Goal: Transaction & Acquisition: Obtain resource

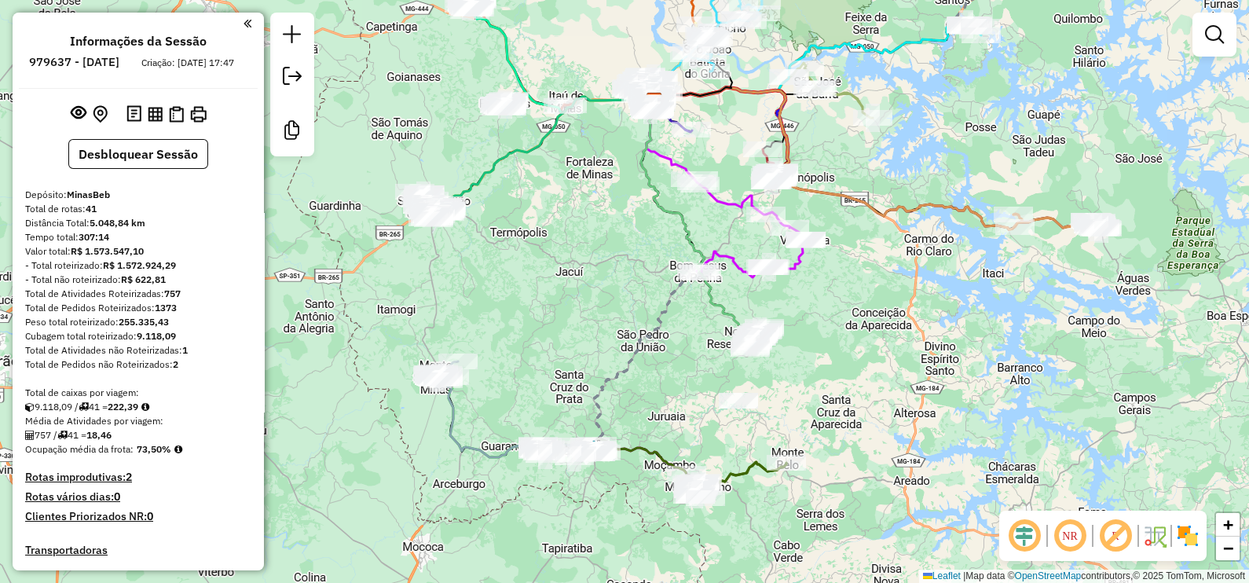
drag, startPoint x: 587, startPoint y: 160, endPoint x: 632, endPoint y: 280, distance: 128.5
click at [632, 280] on div "Janela de atendimento Grade de atendimento Capacidade Transportadoras Veículos …" at bounding box center [624, 291] width 1249 height 583
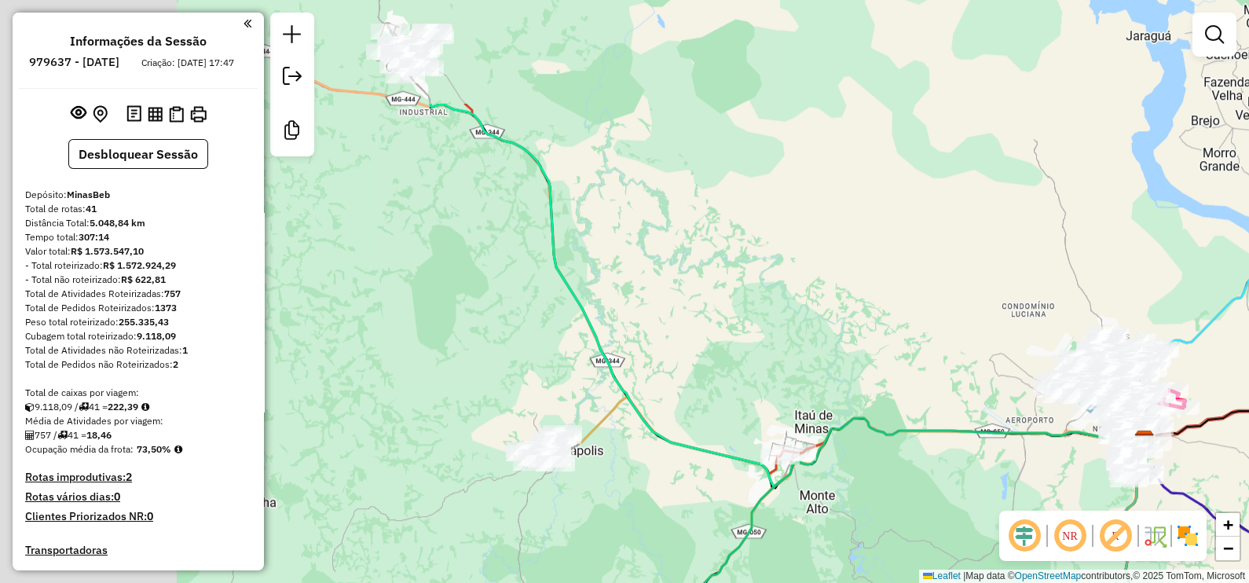
drag, startPoint x: 416, startPoint y: 152, endPoint x: 660, endPoint y: 316, distance: 293.6
click at [660, 316] on div "Janela de atendimento Grade de atendimento Capacidade Transportadoras Veículos …" at bounding box center [624, 291] width 1249 height 583
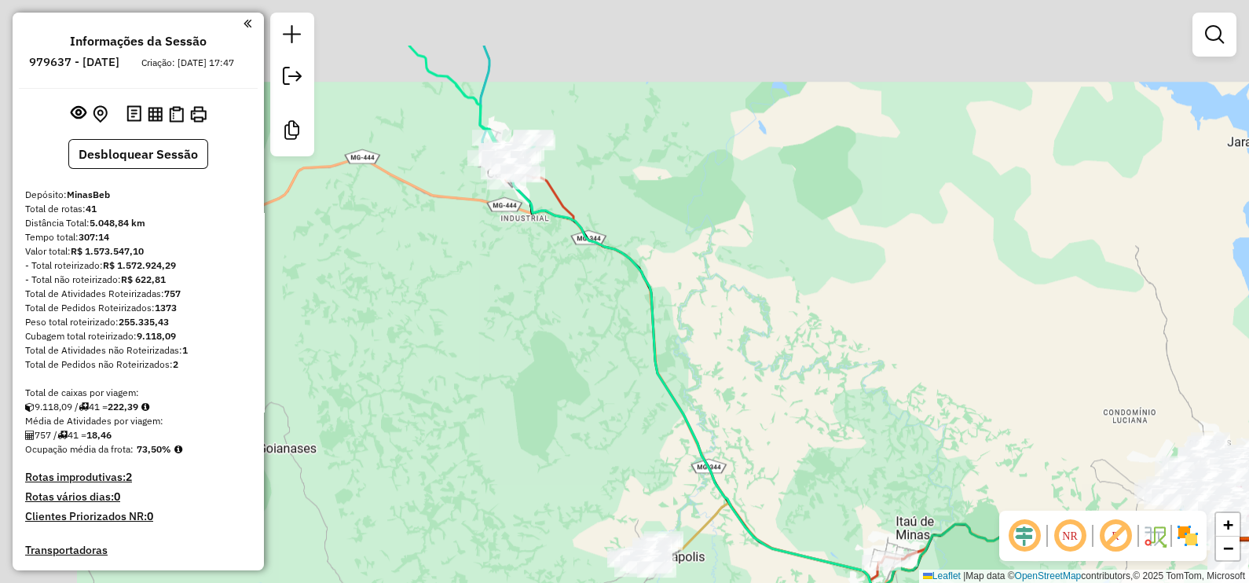
drag, startPoint x: 522, startPoint y: 97, endPoint x: 633, endPoint y: 210, distance: 157.7
click at [633, 210] on div "Janela de atendimento Grade de atendimento Capacidade Transportadoras Veículos …" at bounding box center [624, 291] width 1249 height 583
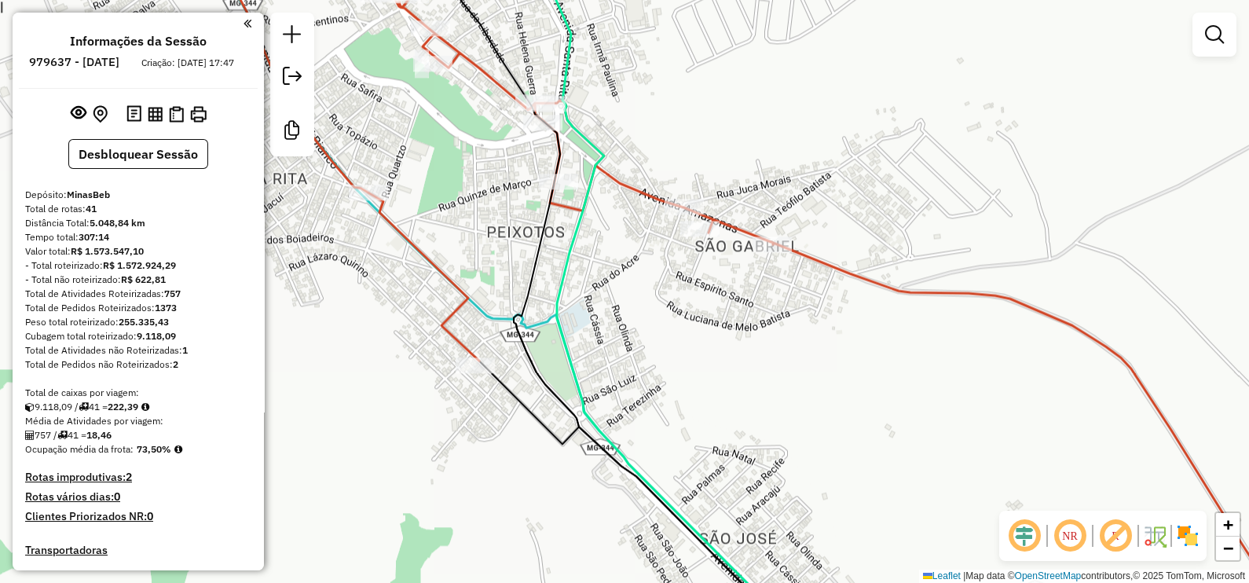
drag, startPoint x: 459, startPoint y: 90, endPoint x: 540, endPoint y: 232, distance: 162.9
click at [540, 232] on div "Janela de atendimento Grade de atendimento Capacidade Transportadoras Veículos …" at bounding box center [624, 291] width 1249 height 583
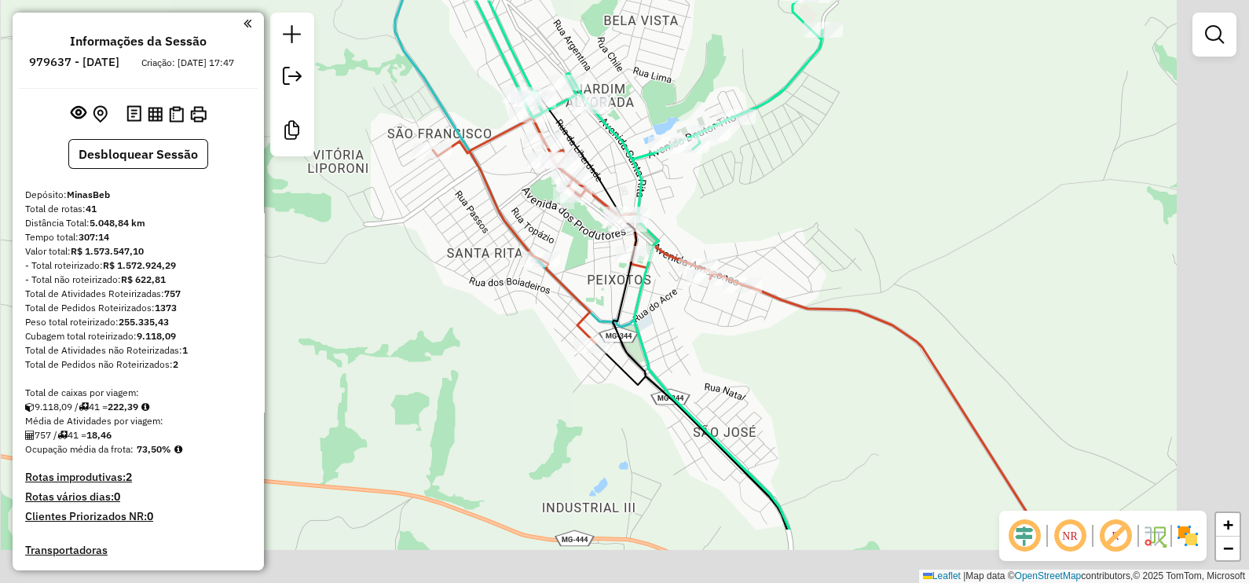
drag, startPoint x: 1042, startPoint y: 450, endPoint x: 736, endPoint y: 240, distance: 371.2
click at [736, 240] on icon at bounding box center [735, 324] width 605 height 412
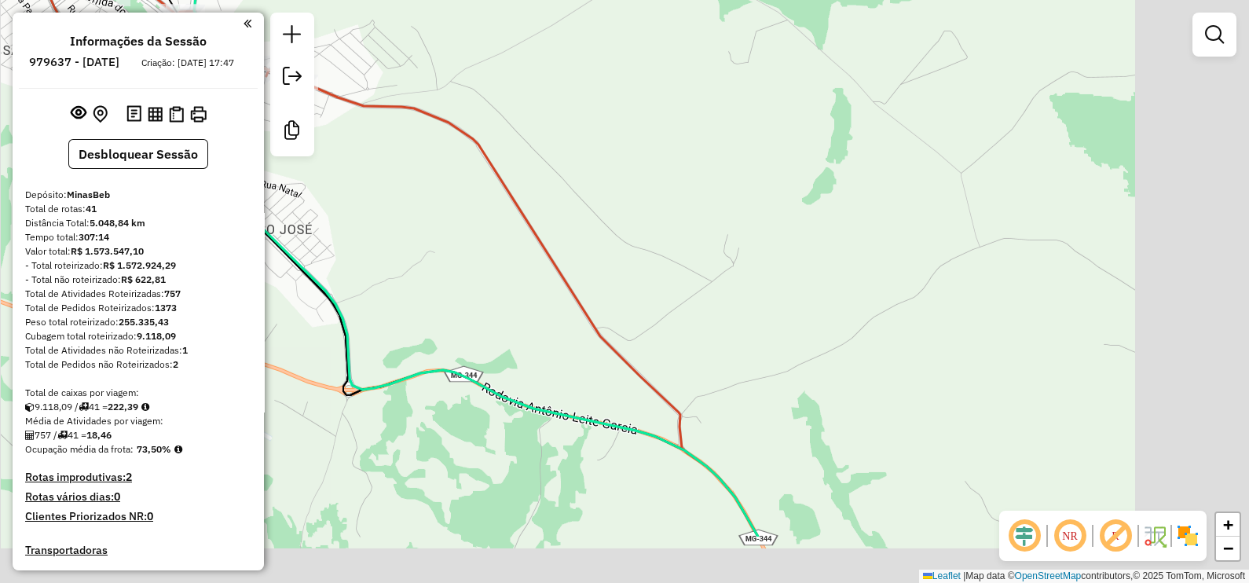
drag, startPoint x: 742, startPoint y: 331, endPoint x: 612, endPoint y: 265, distance: 146.1
click at [676, 291] on div "Janela de atendimento Grade de atendimento Capacidade Transportadoras Veículos …" at bounding box center [624, 291] width 1249 height 583
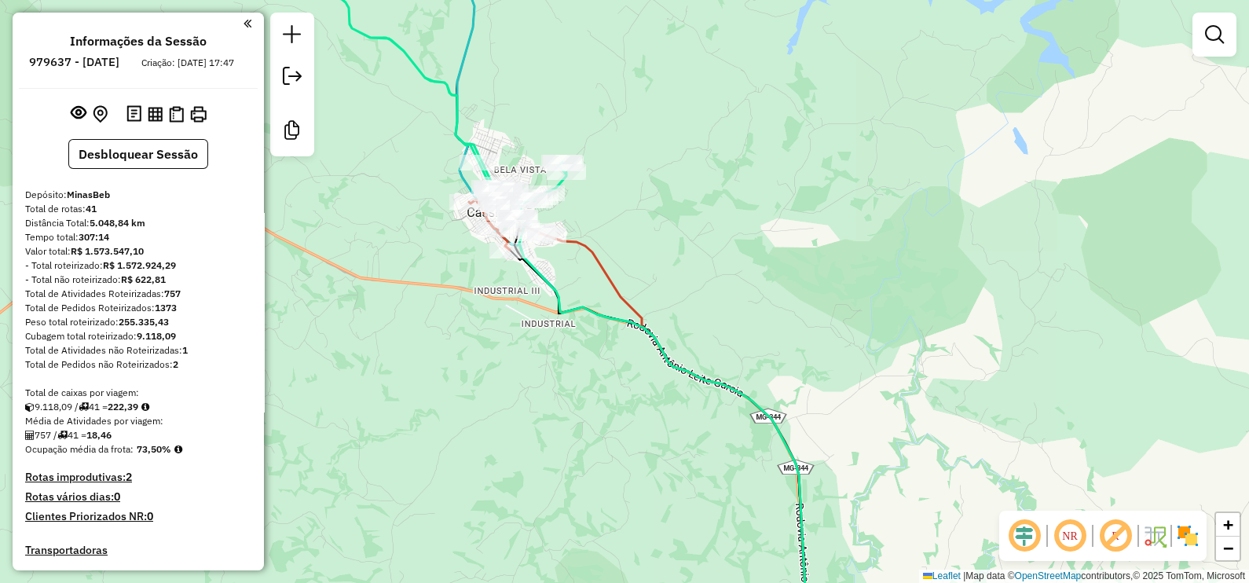
drag, startPoint x: 810, startPoint y: 388, endPoint x: 661, endPoint y: 101, distance: 323.9
click at [675, 119] on div "Janela de atendimento Grade de atendimento Capacidade Transportadoras Veículos …" at bounding box center [624, 291] width 1249 height 583
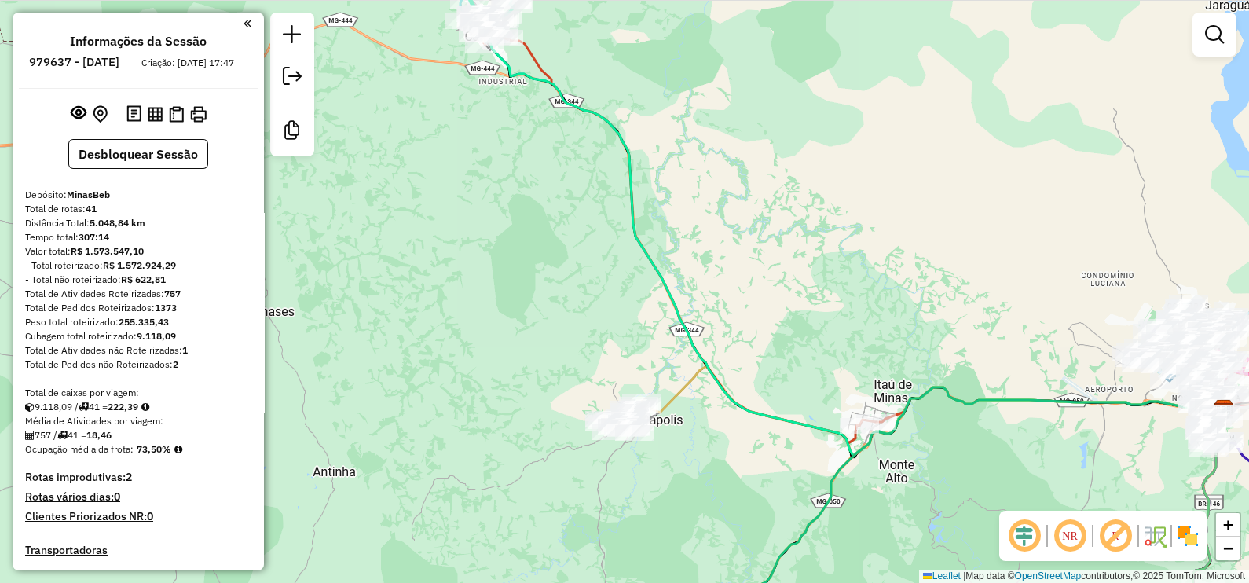
drag, startPoint x: 853, startPoint y: 319, endPoint x: 717, endPoint y: 237, distance: 158.5
click at [717, 237] on div "Janela de atendimento Grade de atendimento Capacidade Transportadoras Veículos …" at bounding box center [624, 291] width 1249 height 583
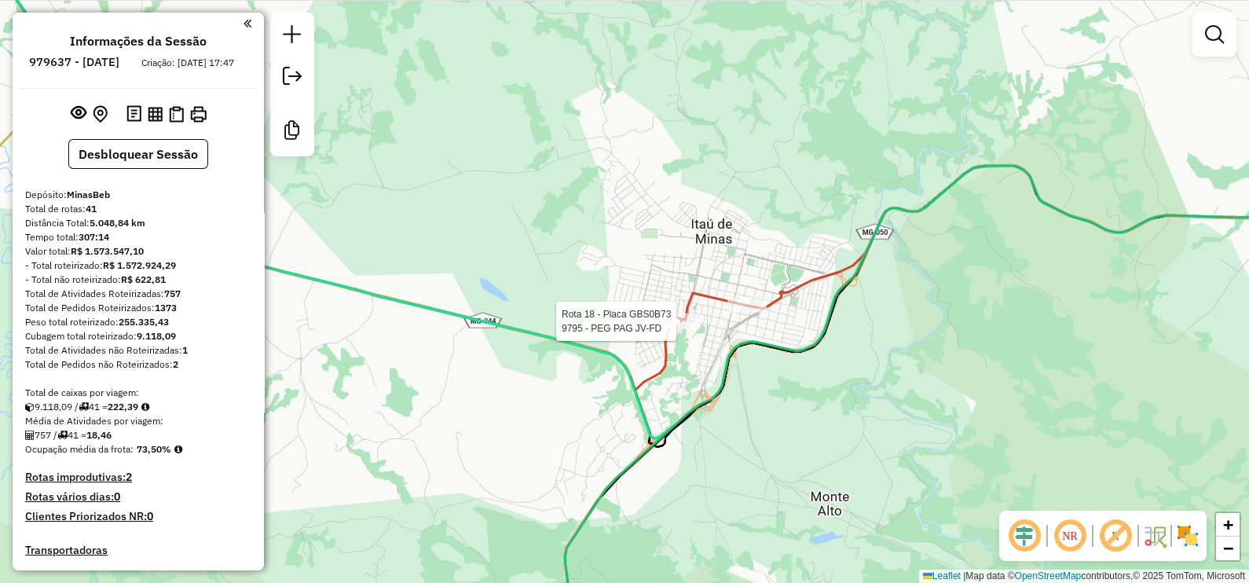
select select "**********"
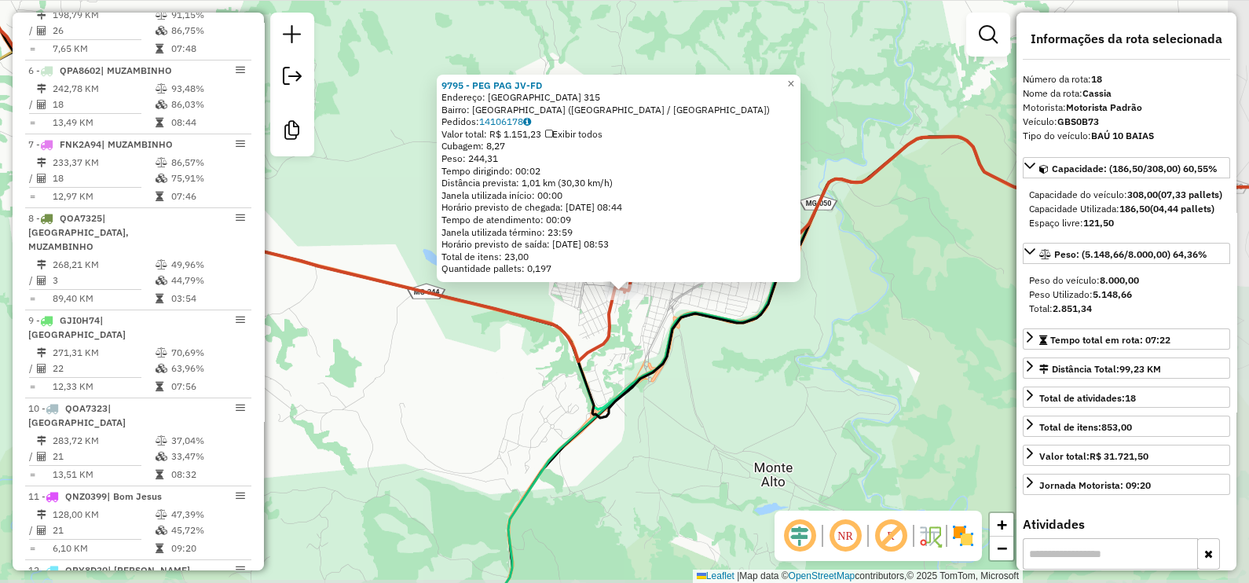
scroll to position [1974, 0]
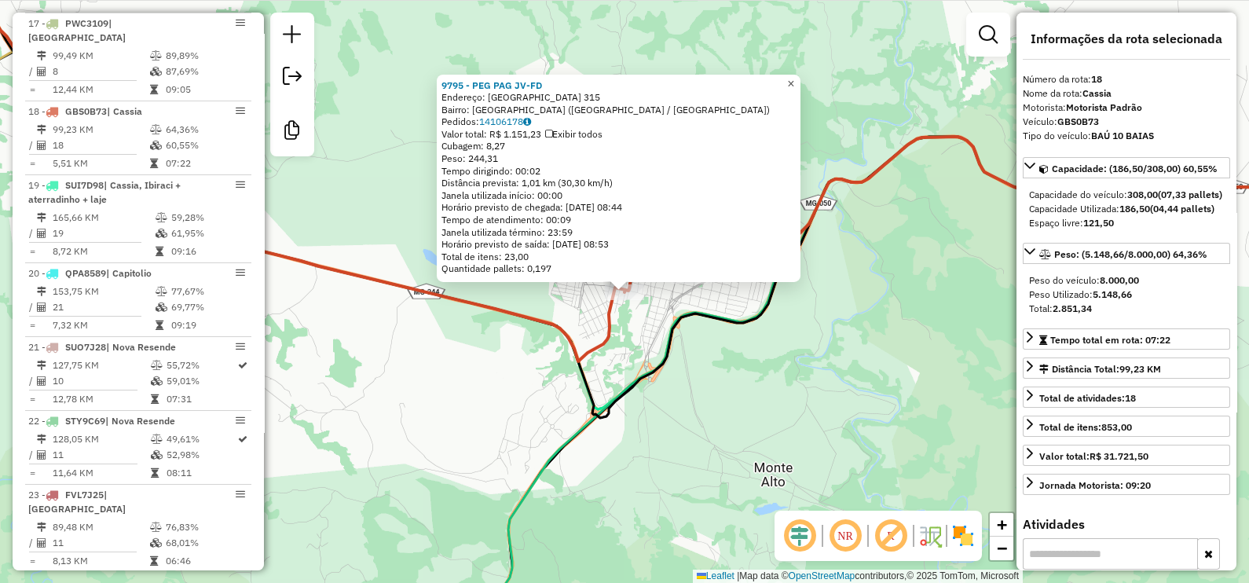
click at [794, 76] on span "×" at bounding box center [790, 82] width 7 height 13
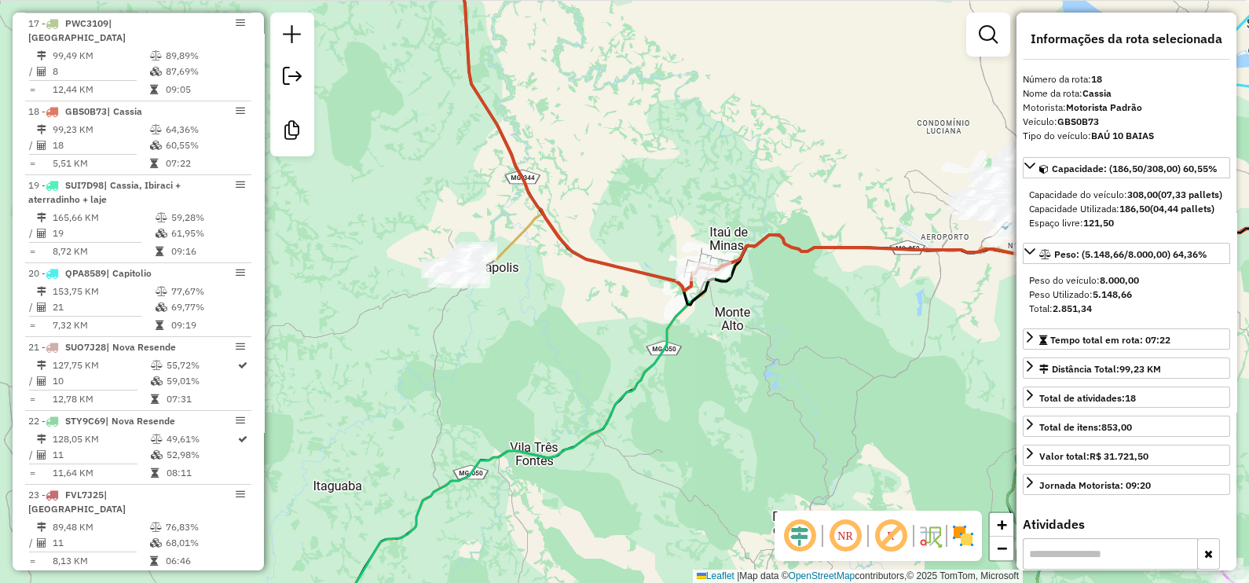
drag, startPoint x: 597, startPoint y: 152, endPoint x: 664, endPoint y: 236, distance: 107.2
click at [663, 232] on div "Janela de atendimento Grade de atendimento Capacidade Transportadoras Veículos …" at bounding box center [624, 291] width 1249 height 583
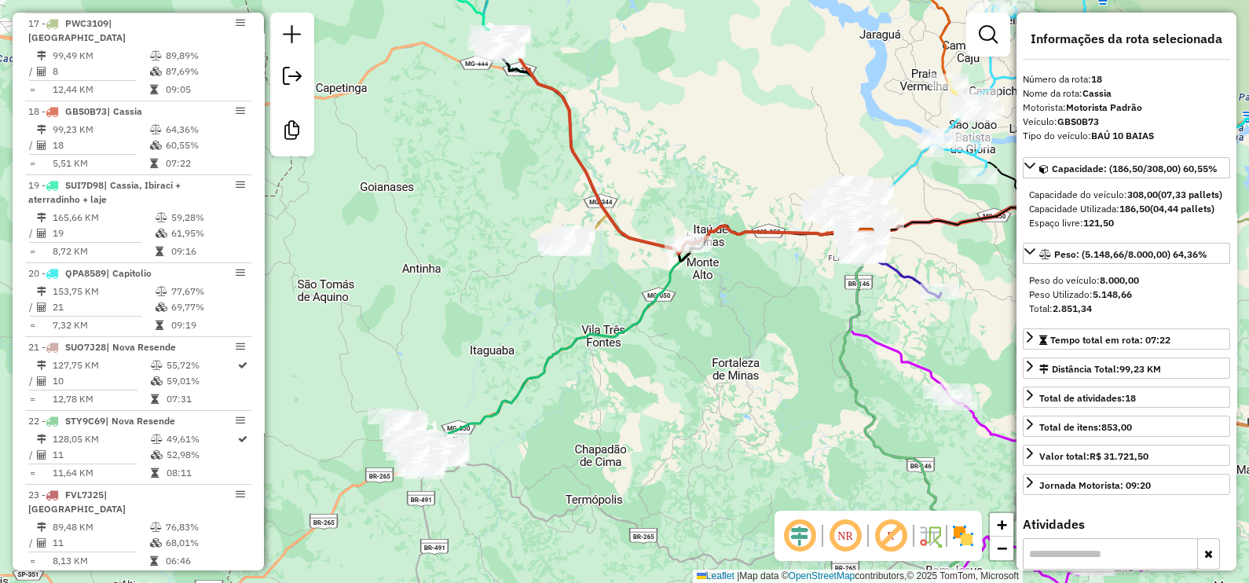
drag, startPoint x: 843, startPoint y: 400, endPoint x: 598, endPoint y: 405, distance: 245.1
click at [622, 405] on div "Janela de atendimento Grade de atendimento Capacidade Transportadoras Veículos …" at bounding box center [624, 291] width 1249 height 583
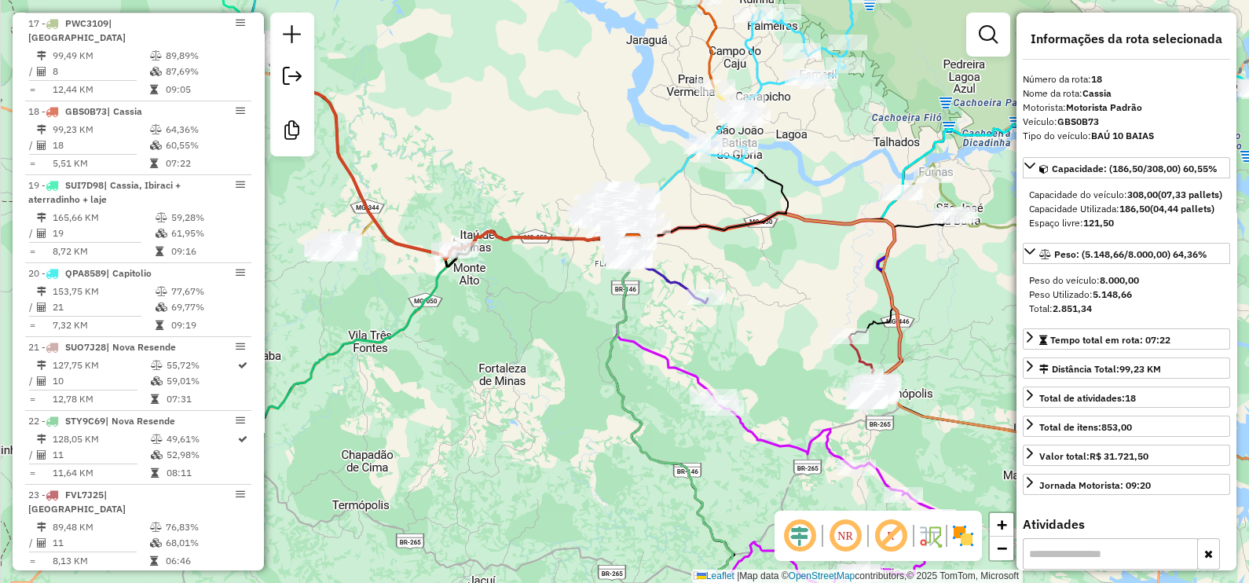
drag, startPoint x: 931, startPoint y: 342, endPoint x: 793, endPoint y: 281, distance: 150.1
click at [798, 282] on div "Janela de atendimento Grade de atendimento Capacidade Transportadoras Veículos …" at bounding box center [624, 291] width 1249 height 583
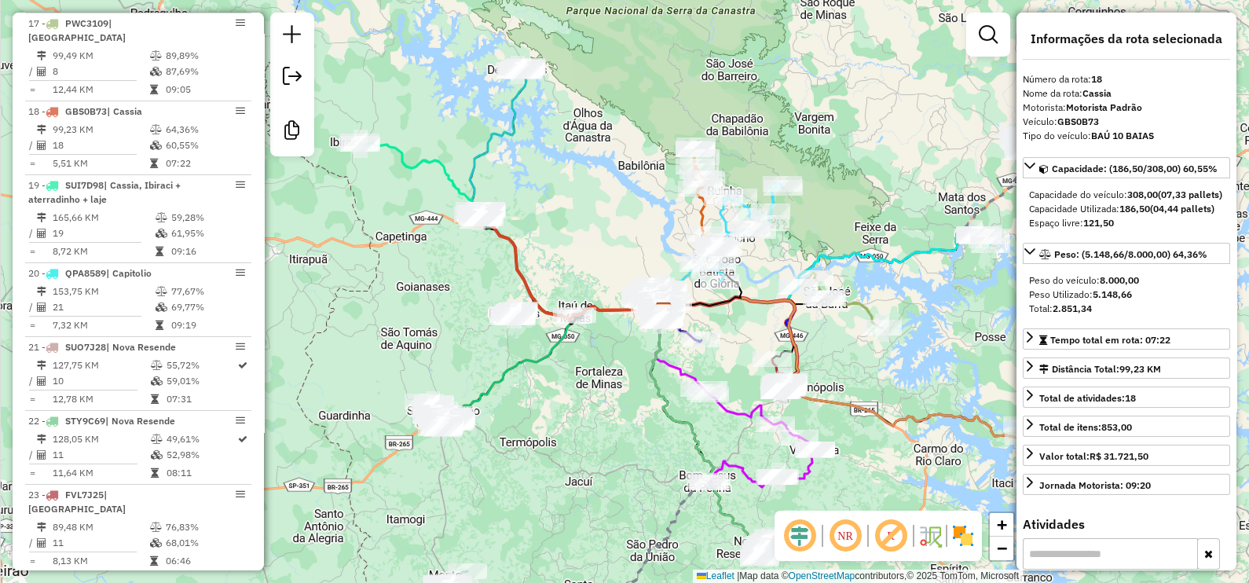
drag, startPoint x: 931, startPoint y: 467, endPoint x: 726, endPoint y: 421, distance: 209.4
click at [726, 421] on div "Janela de atendimento Grade de atendimento Capacidade Transportadoras Veículos …" at bounding box center [624, 291] width 1249 height 583
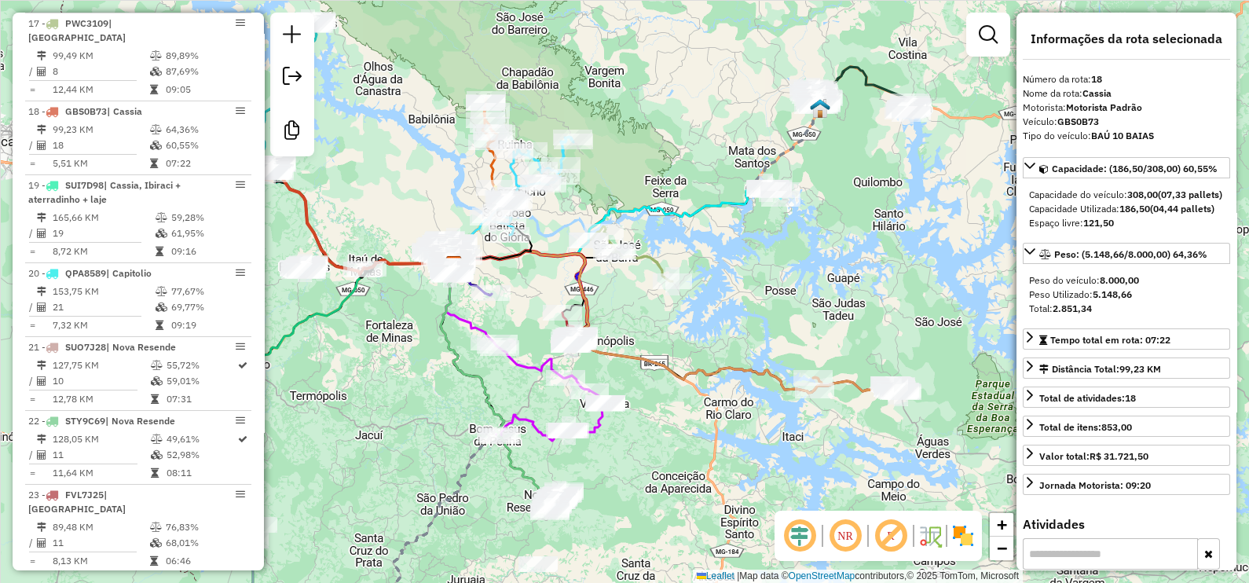
drag, startPoint x: 920, startPoint y: 463, endPoint x: 871, endPoint y: 463, distance: 48.7
click at [871, 463] on div "Janela de atendimento Grade de atendimento Capacidade Transportadoras Veículos …" at bounding box center [624, 291] width 1249 height 583
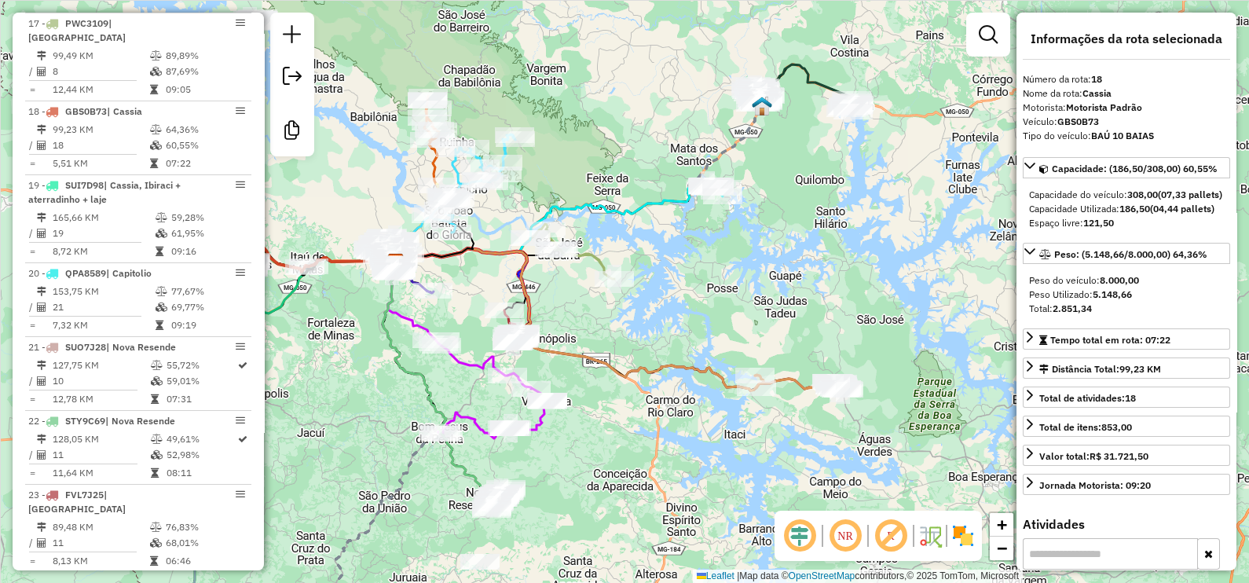
drag, startPoint x: 917, startPoint y: 349, endPoint x: 856, endPoint y: 327, distance: 64.8
click at [856, 327] on div "Janela de atendimento Grade de atendimento Capacidade Transportadoras Veículos …" at bounding box center [624, 291] width 1249 height 583
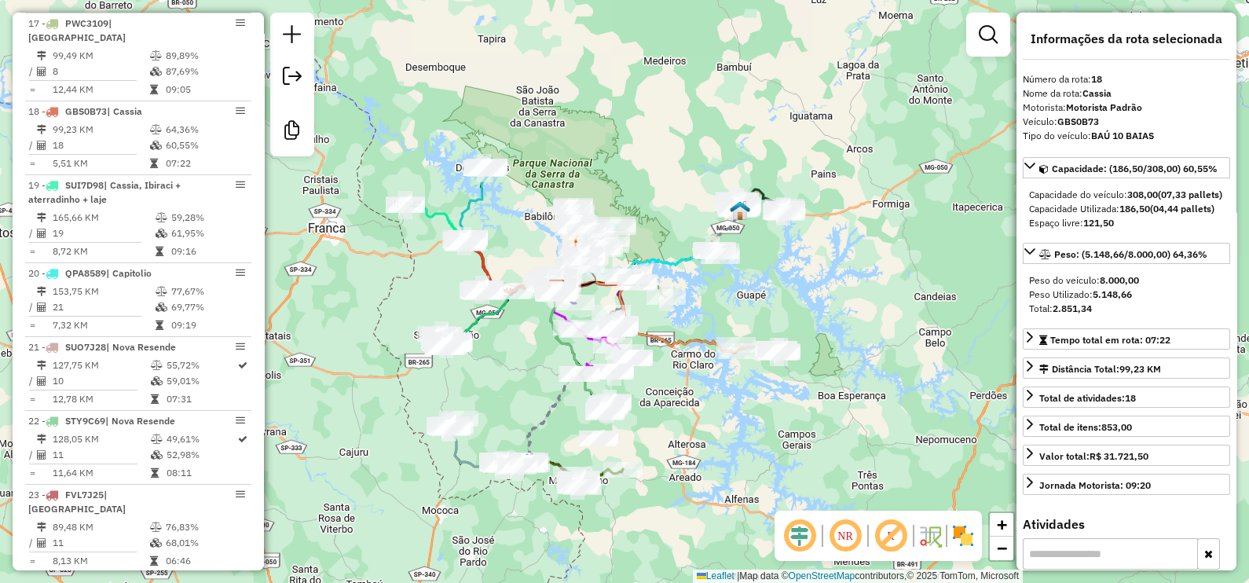
drag, startPoint x: 760, startPoint y: 438, endPoint x: 758, endPoint y: 377, distance: 61.3
click at [758, 377] on div "Janela de atendimento Grade de atendimento Capacidade Transportadoras Veículos …" at bounding box center [624, 291] width 1249 height 583
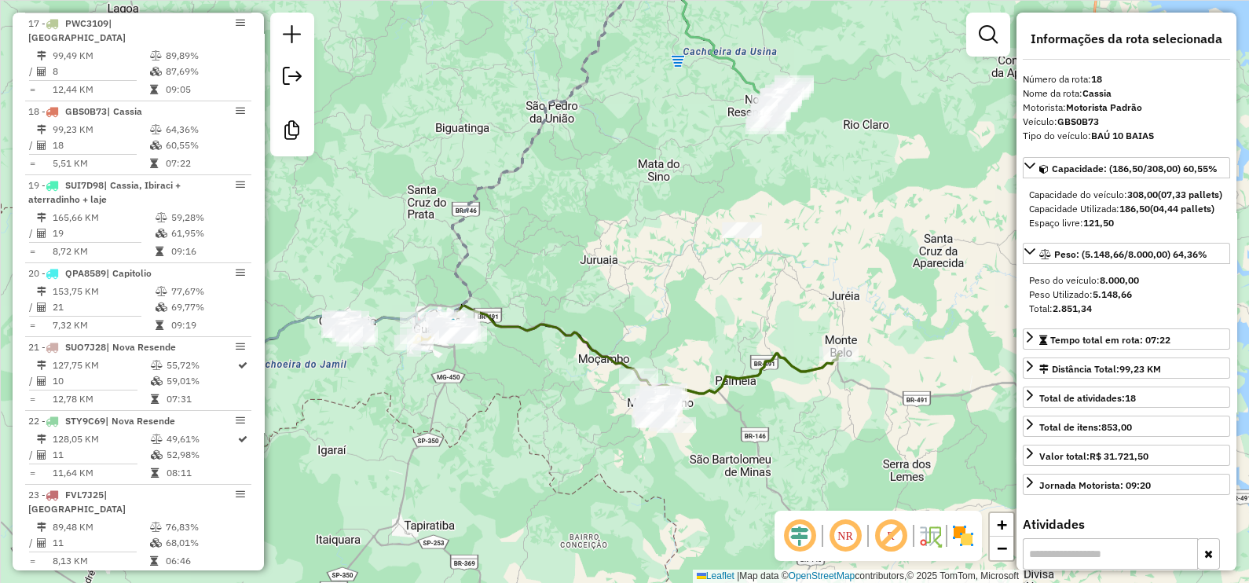
drag, startPoint x: 510, startPoint y: 357, endPoint x: 686, endPoint y: 333, distance: 177.5
click at [686, 333] on div "Janela de atendimento Grade de atendimento Capacidade Transportadoras Veículos …" at bounding box center [624, 291] width 1249 height 583
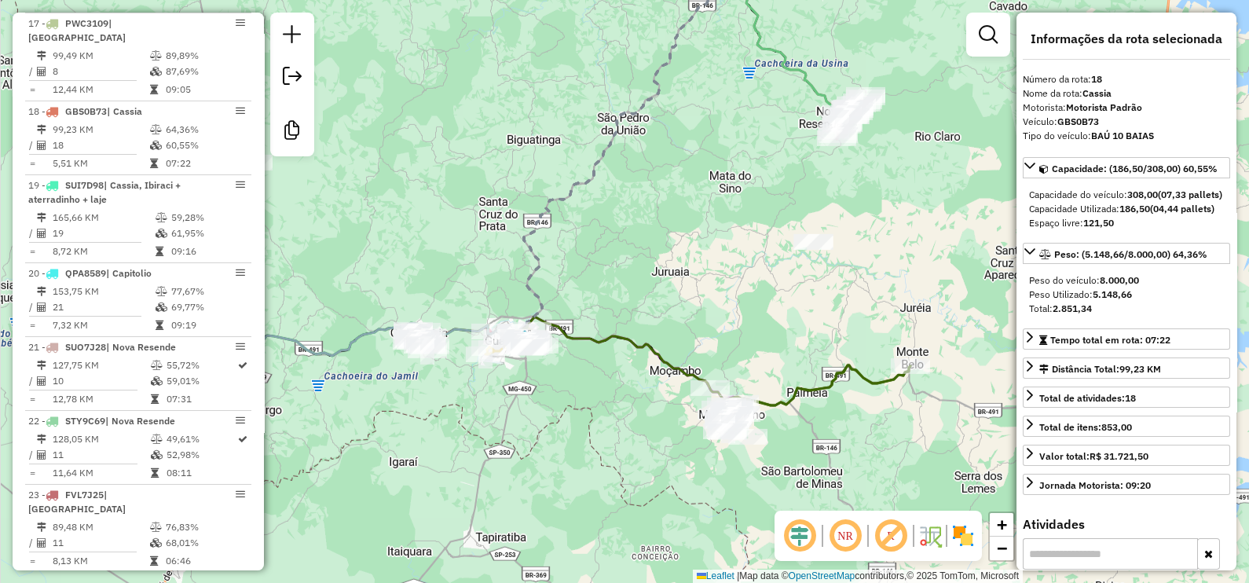
drag, startPoint x: 835, startPoint y: 340, endPoint x: 752, endPoint y: 330, distance: 83.9
click at [752, 330] on div "Janela de atendimento Grade de atendimento Capacidade Transportadoras Veículos …" at bounding box center [624, 291] width 1249 height 583
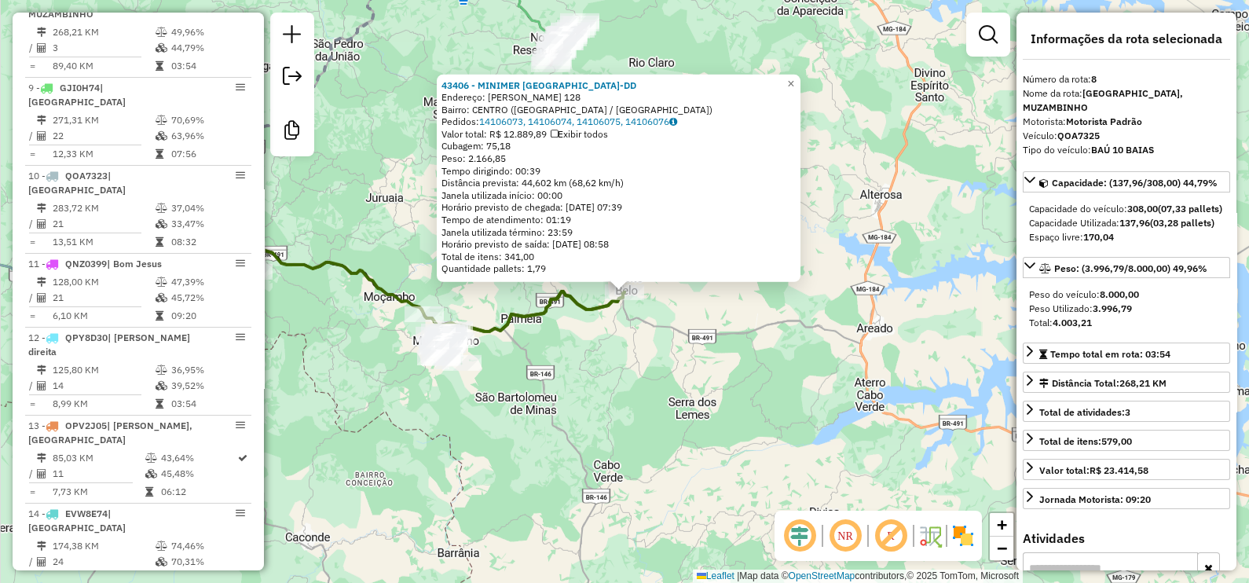
scroll to position [1181, 0]
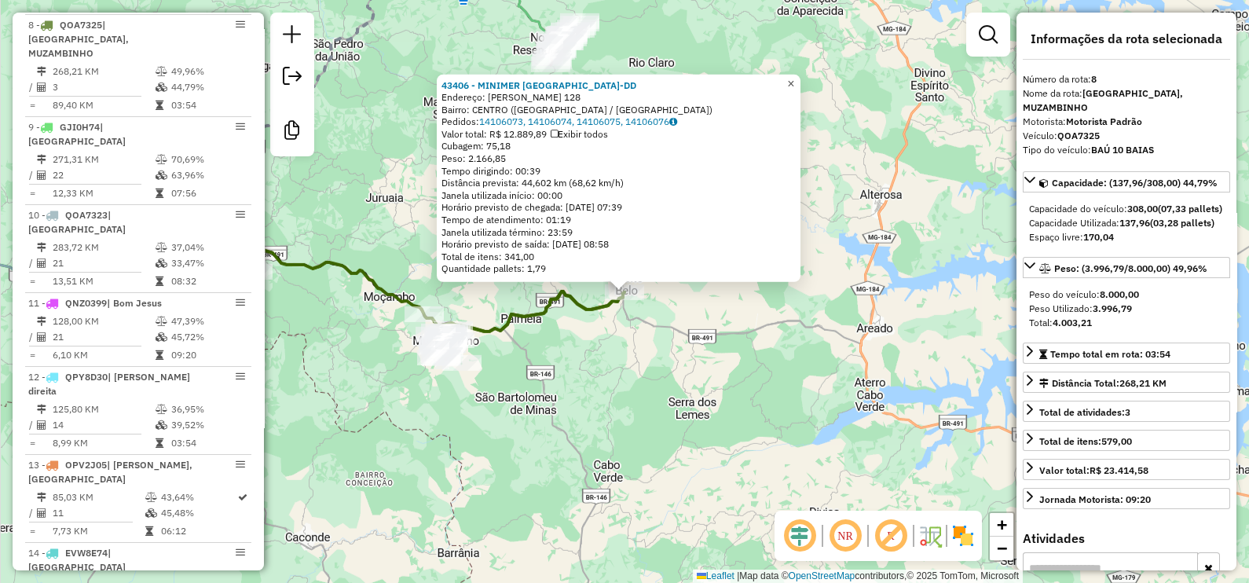
click at [794, 79] on span "×" at bounding box center [790, 82] width 7 height 13
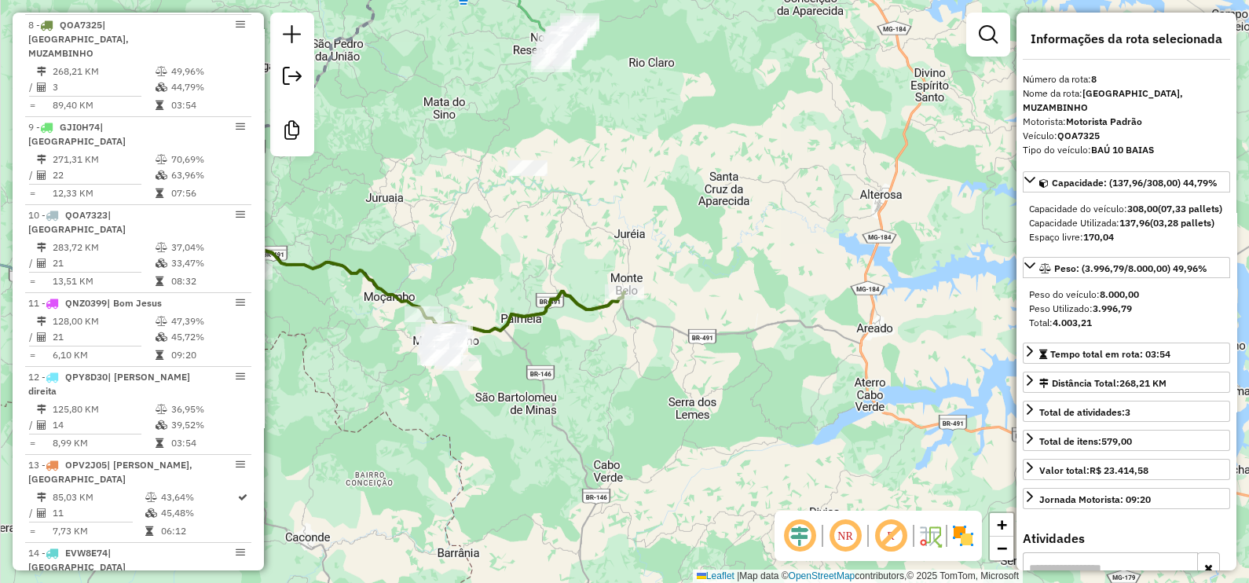
drag, startPoint x: 534, startPoint y: 360, endPoint x: 588, endPoint y: 354, distance: 54.6
click at [588, 354] on div "Janela de atendimento Grade de atendimento Capacidade Transportadoras Veículos …" at bounding box center [624, 291] width 1249 height 583
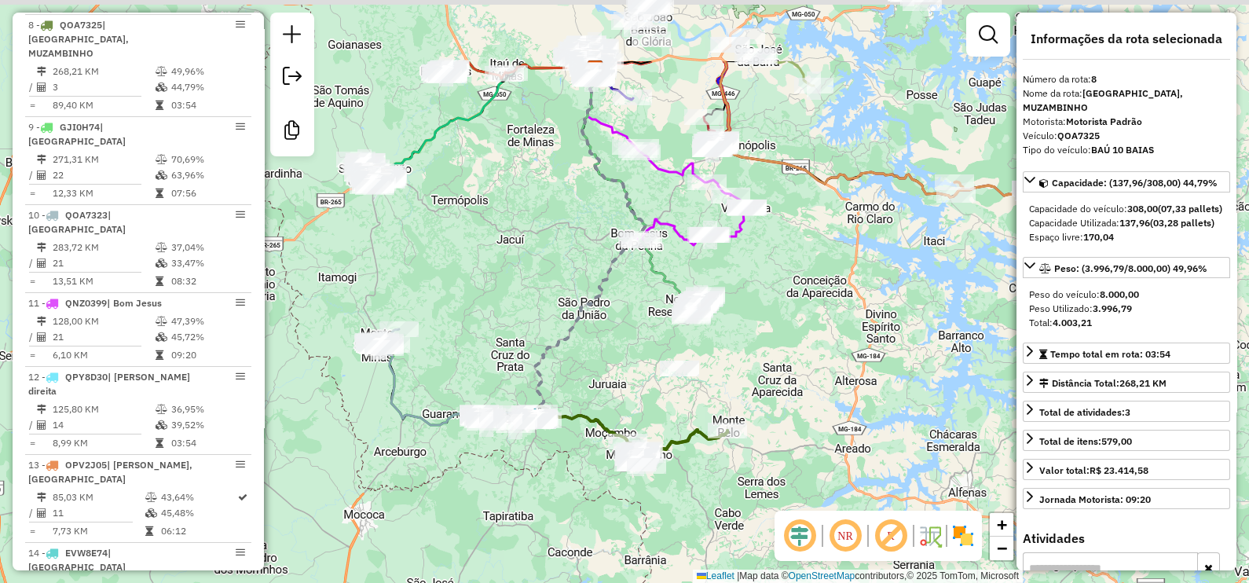
drag, startPoint x: 880, startPoint y: 302, endPoint x: 788, endPoint y: 426, distance: 153.3
click at [788, 425] on div "Janela de atendimento Grade de atendimento Capacidade Transportadoras Veículos …" at bounding box center [624, 291] width 1249 height 583
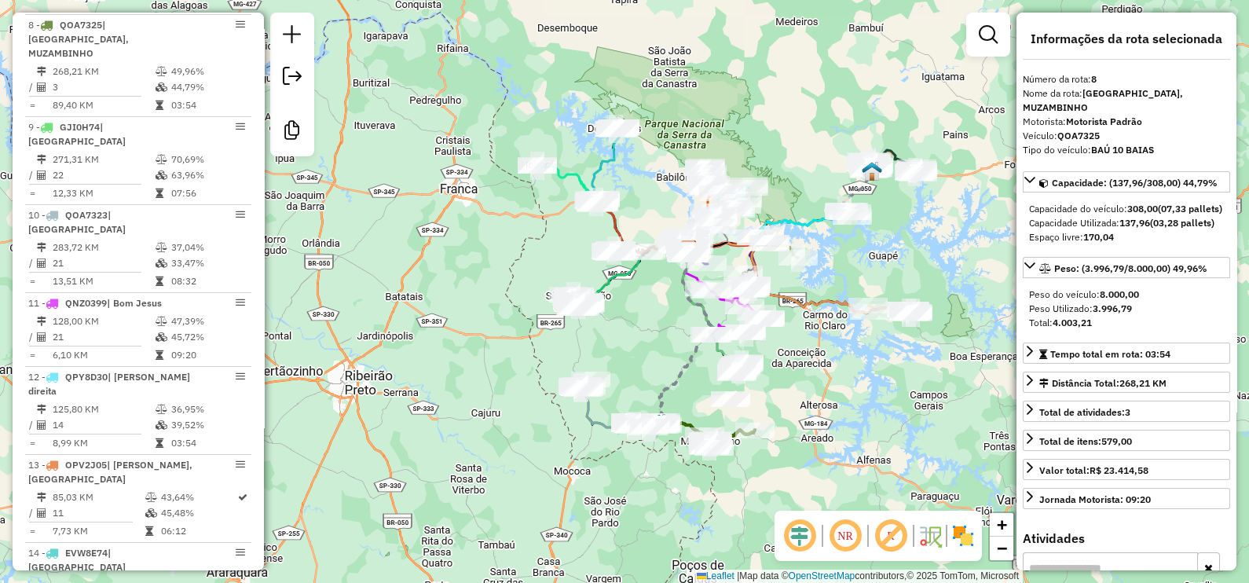
drag, startPoint x: 846, startPoint y: 397, endPoint x: 777, endPoint y: 433, distance: 77.3
click at [777, 433] on div "Janela de atendimento Grade de atendimento Capacidade Transportadoras Veículos …" at bounding box center [624, 291] width 1249 height 583
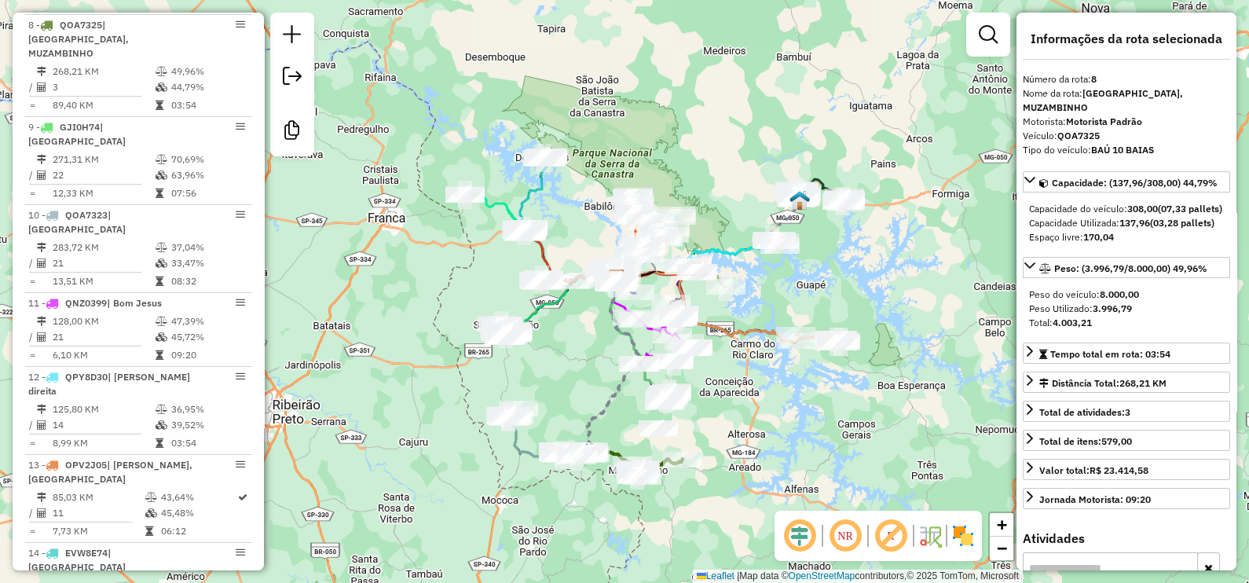
drag, startPoint x: 785, startPoint y: 149, endPoint x: 780, endPoint y: 137, distance: 13.0
click at [780, 137] on div "Janela de atendimento Grade de atendimento Capacidade Transportadoras Veículos …" at bounding box center [624, 291] width 1249 height 583
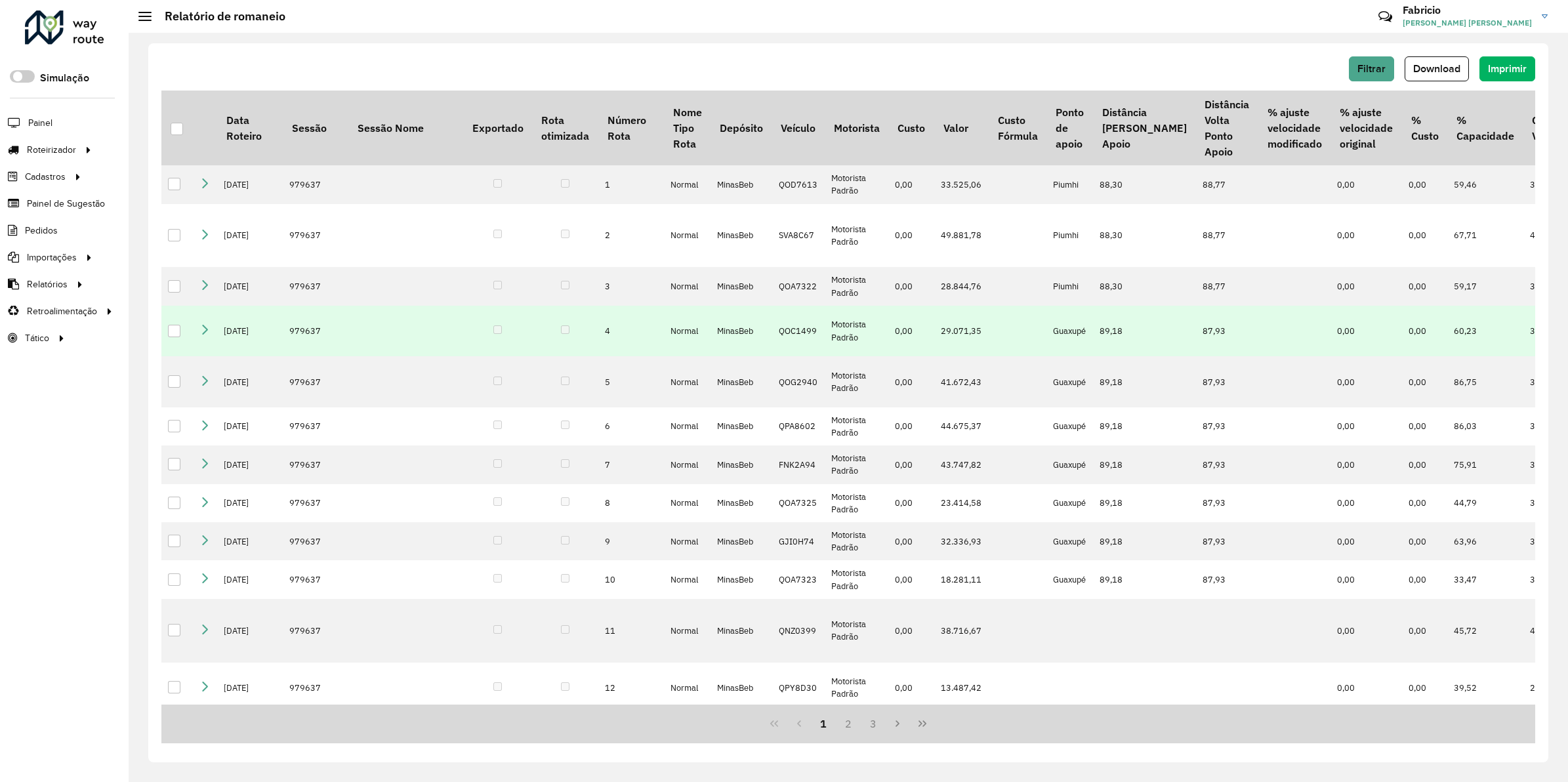
scroll to position [0, 657]
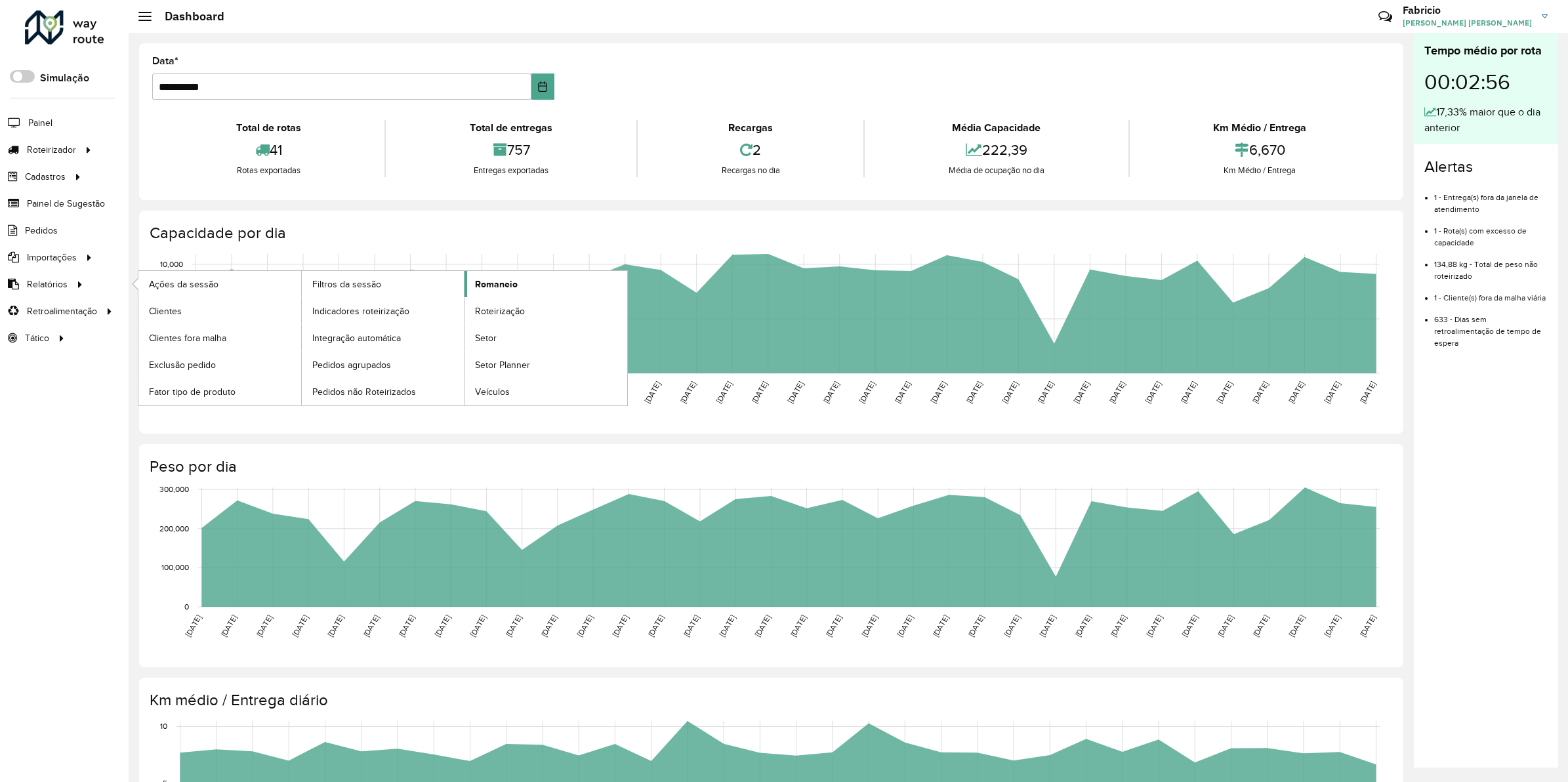
click at [497, 289] on span "Romaneio" at bounding box center [496, 284] width 43 height 13
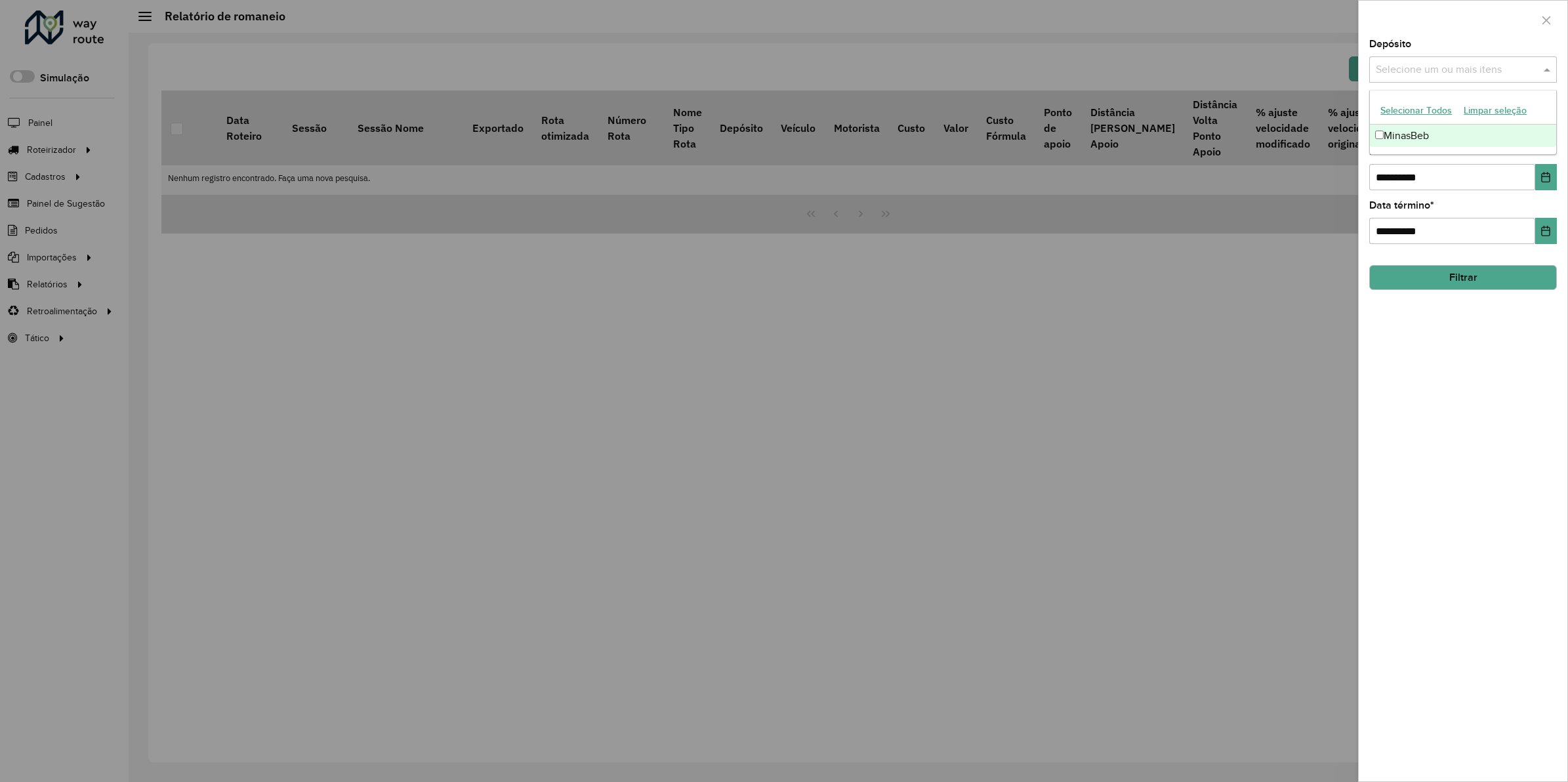
click at [1449, 73] on input "text" at bounding box center [1456, 70] width 168 height 16
click at [1413, 139] on div "MinasBeb" at bounding box center [1463, 135] width 186 height 23
click at [1462, 35] on div at bounding box center [1463, 20] width 209 height 38
click at [1409, 129] on input "text" at bounding box center [1456, 124] width 168 height 16
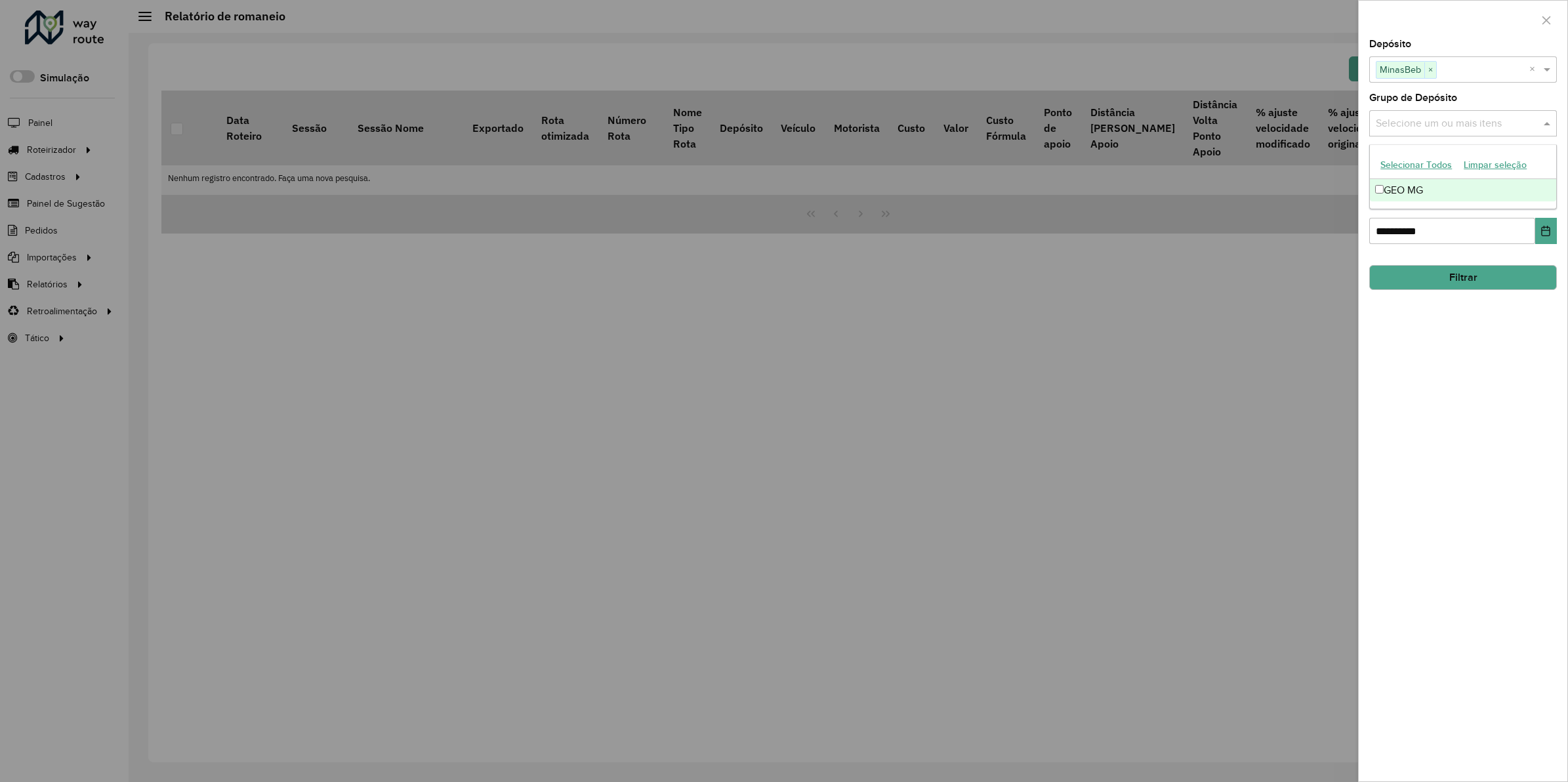
click at [1394, 187] on div "GEO MG" at bounding box center [1463, 190] width 186 height 23
click at [1317, 301] on div at bounding box center [784, 391] width 1568 height 782
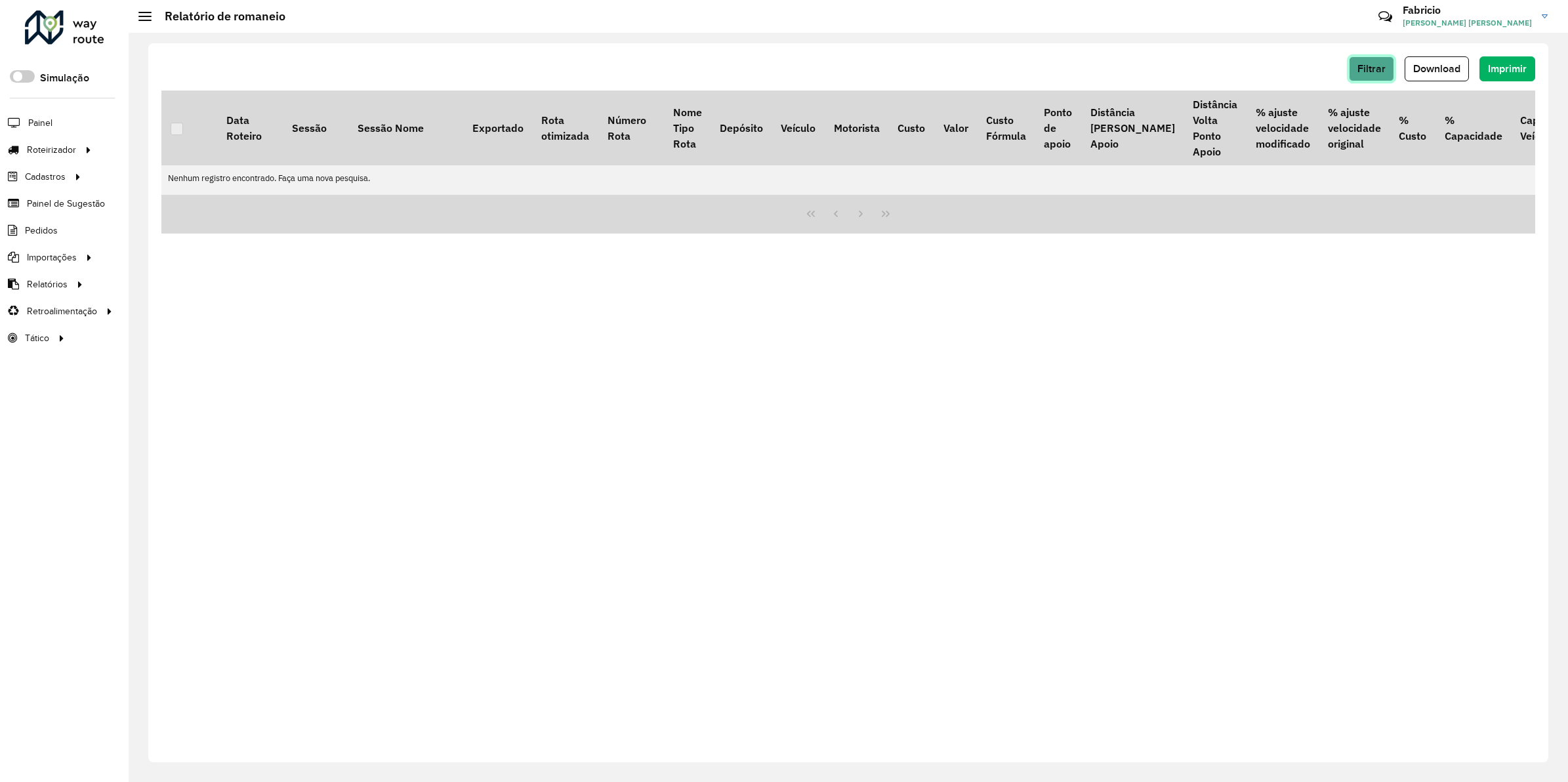
click at [1377, 69] on span "Filtrar" at bounding box center [1372, 68] width 28 height 11
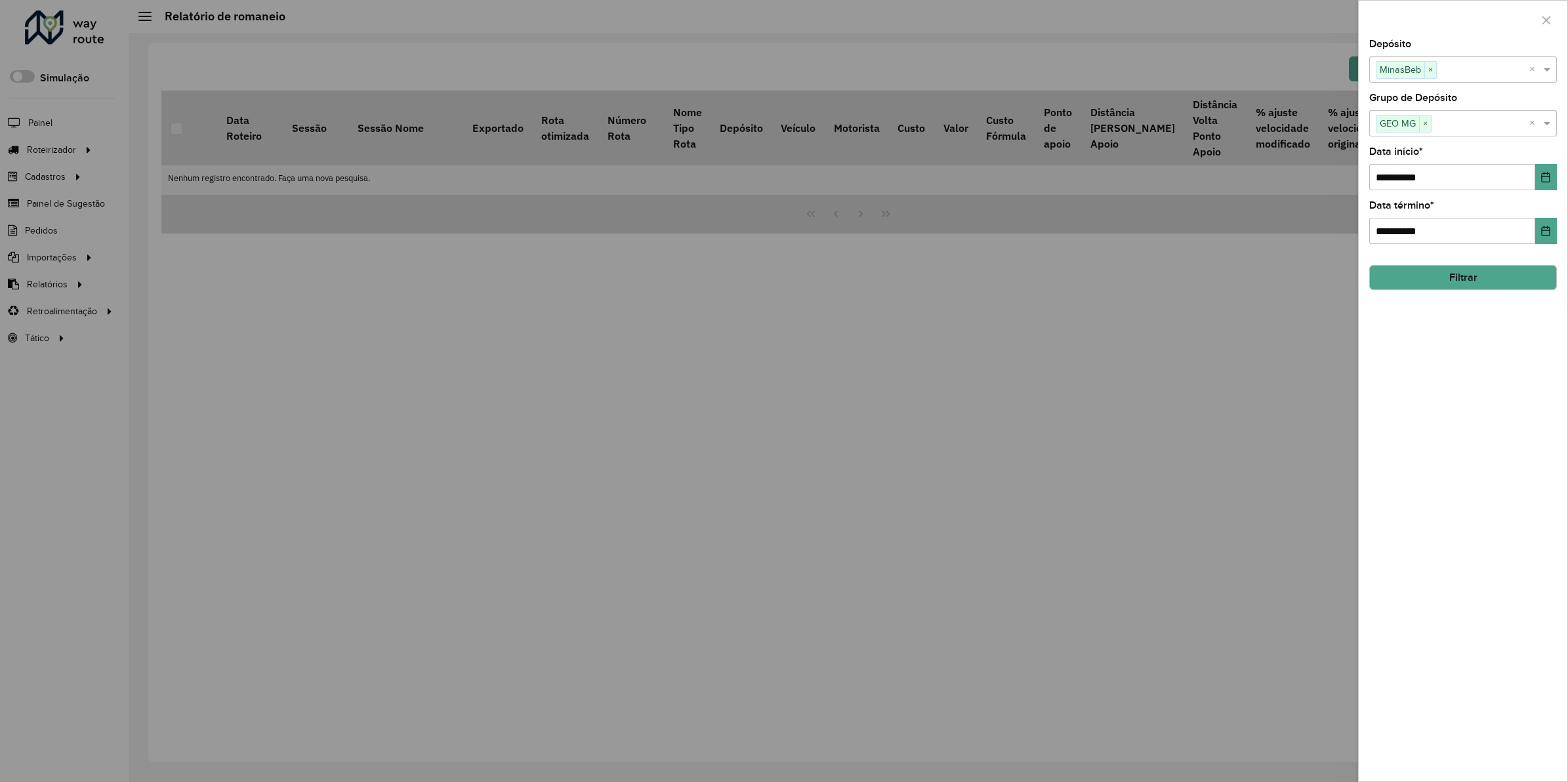
click at [1154, 356] on div at bounding box center [784, 391] width 1568 height 782
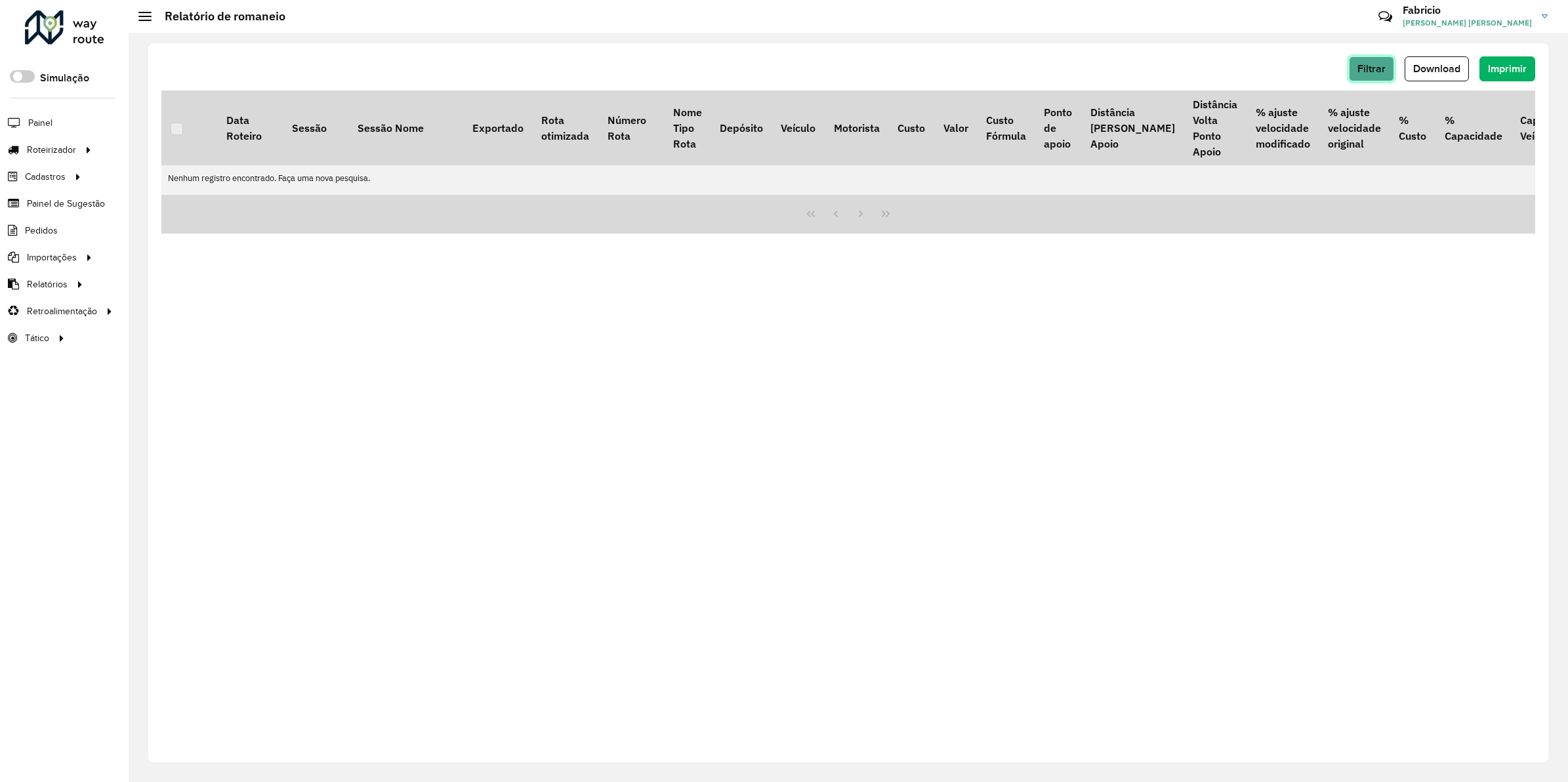
click at [1366, 74] on span "Filtrar" at bounding box center [1372, 68] width 28 height 11
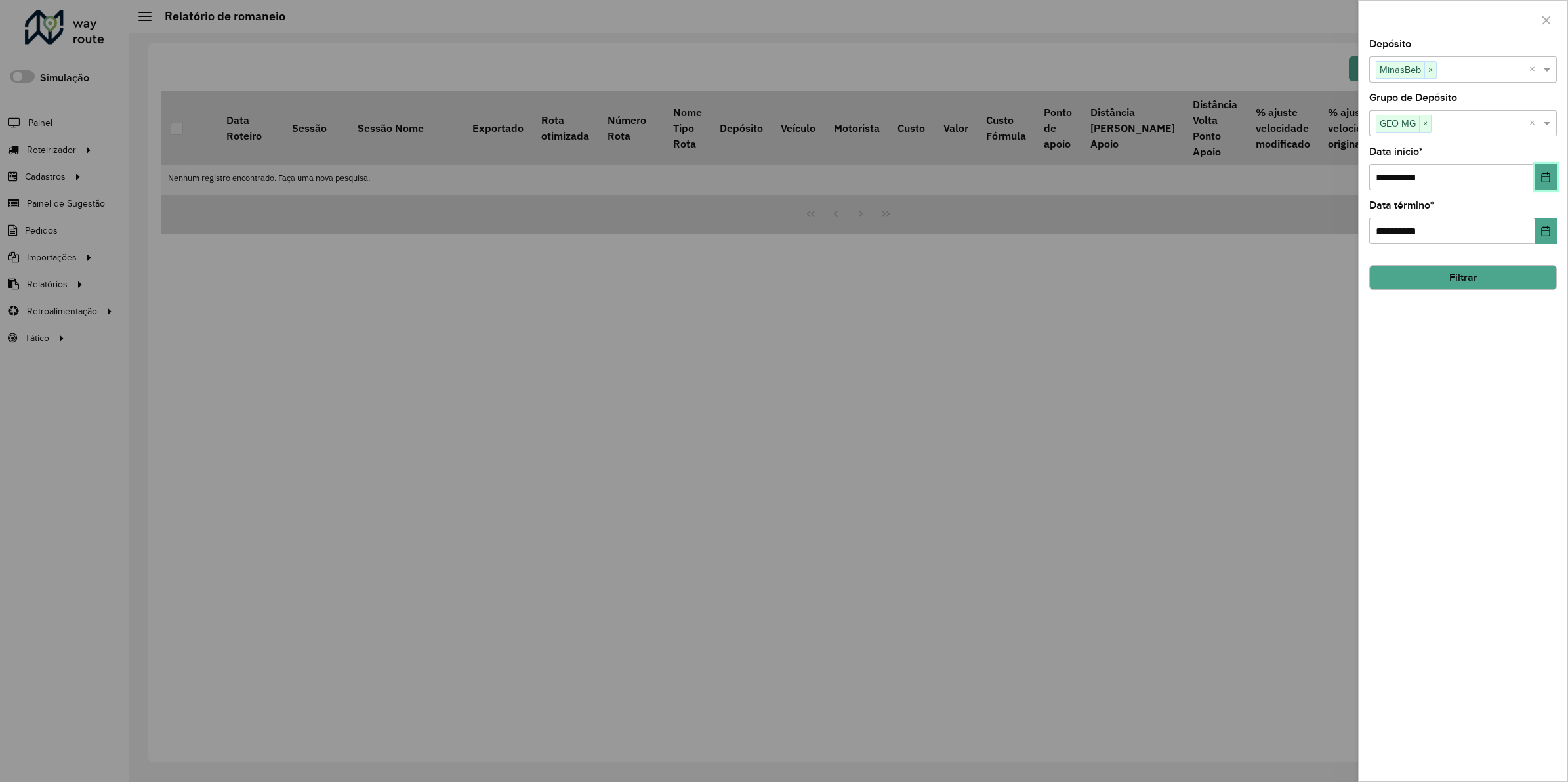
click at [1556, 185] on button "Choose Date" at bounding box center [1546, 176] width 22 height 26
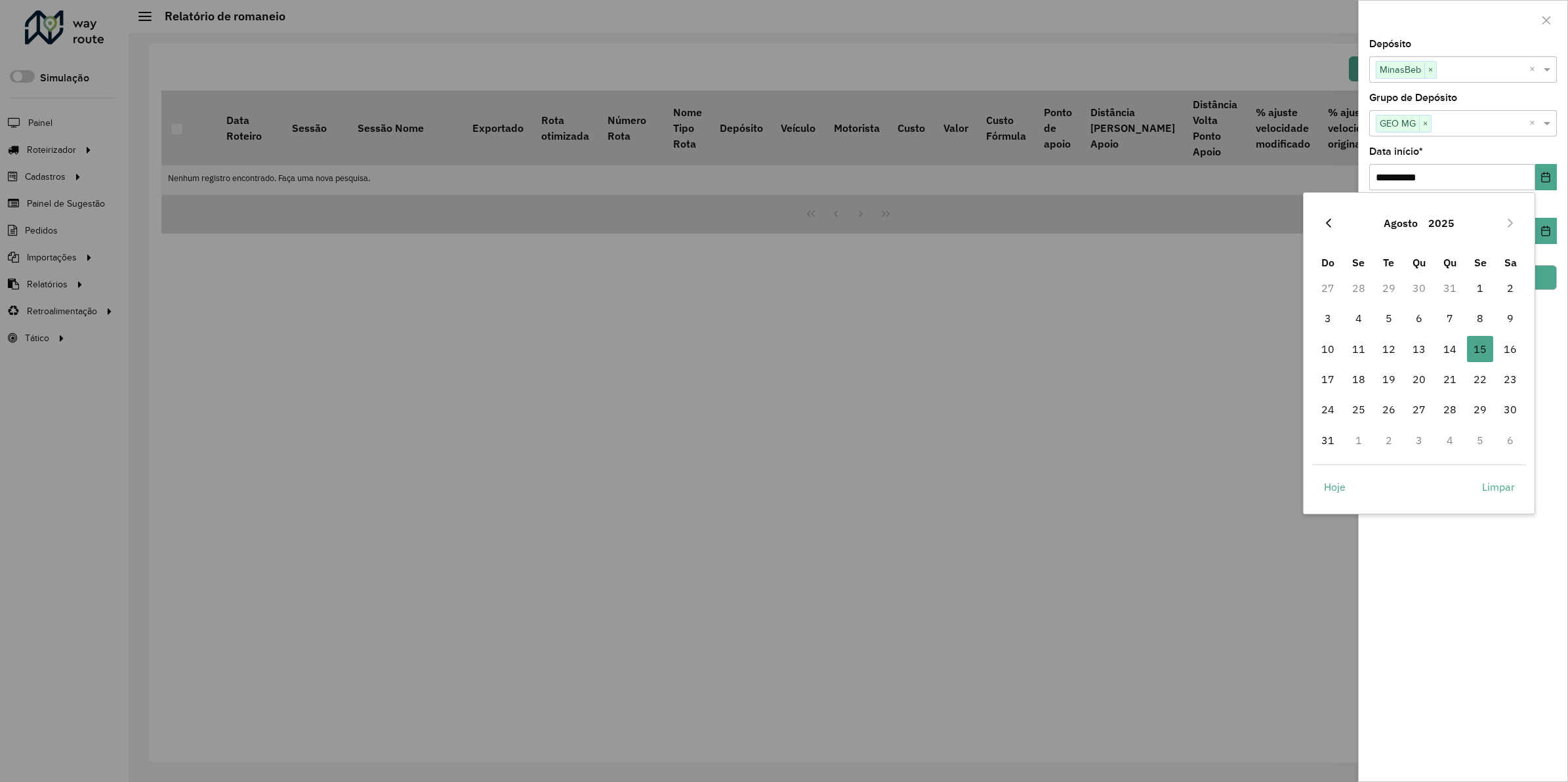
click at [1329, 221] on icon "Previous Month" at bounding box center [1328, 223] width 11 height 11
click at [1386, 286] on span "1" at bounding box center [1388, 287] width 26 height 26
type input "**********"
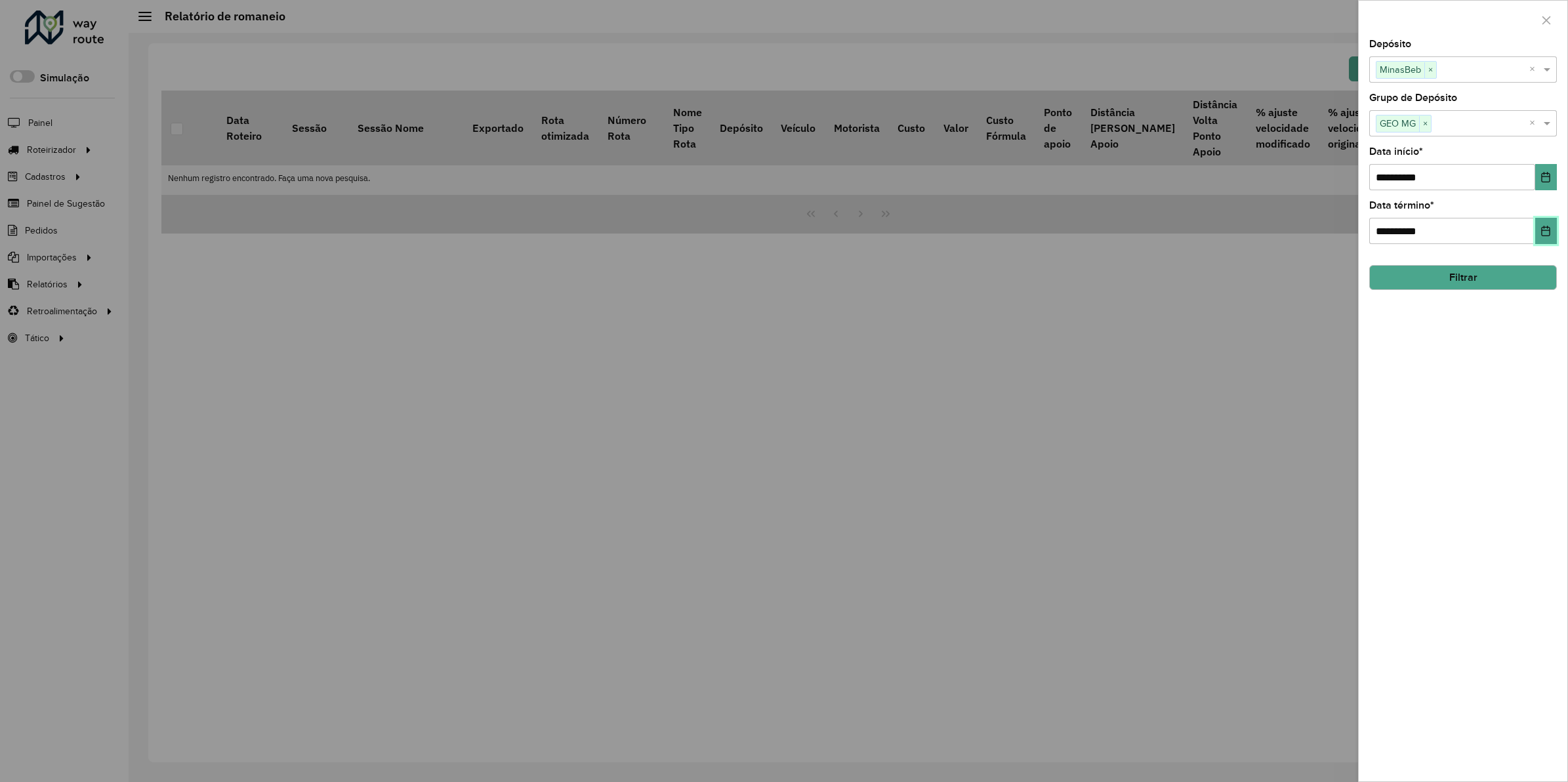
click at [1540, 235] on icon "Choose Date" at bounding box center [1545, 231] width 11 height 11
click at [1135, 460] on div at bounding box center [784, 391] width 1568 height 782
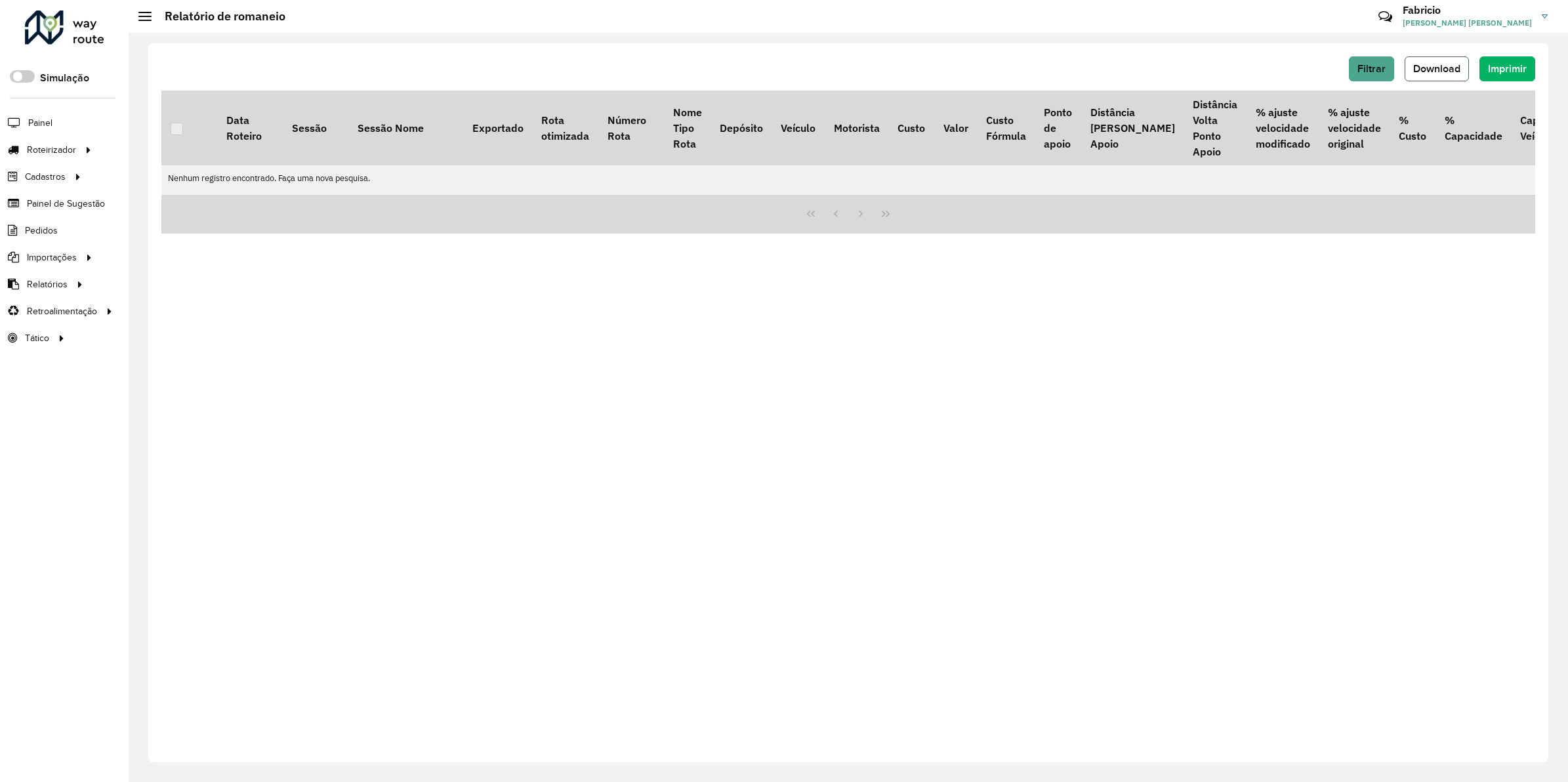
click at [1432, 75] on button "Download" at bounding box center [1436, 69] width 64 height 25
click at [1356, 63] on button "Filtrar" at bounding box center [1372, 69] width 45 height 25
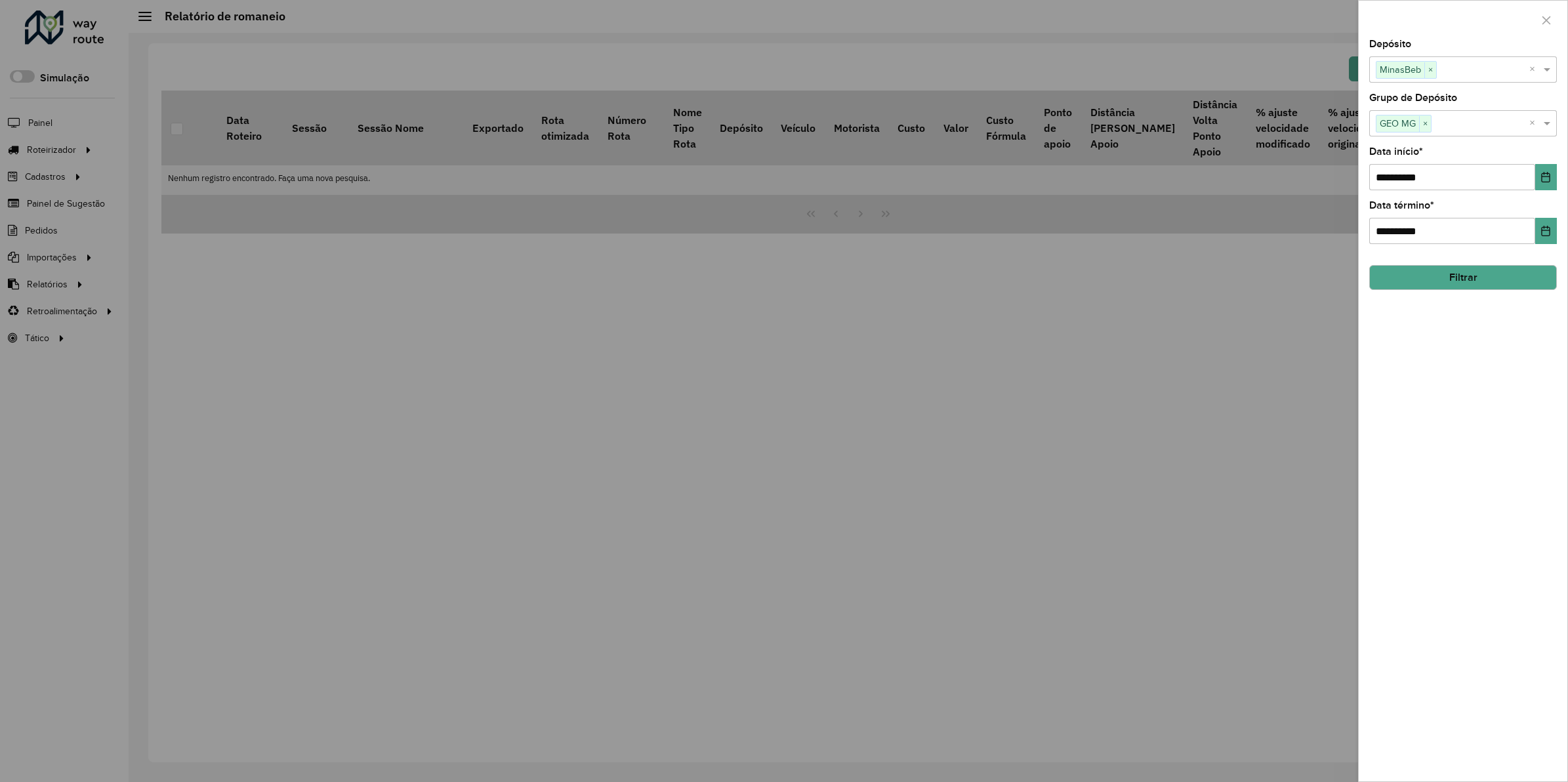
click at [1444, 274] on button "Filtrar" at bounding box center [1463, 277] width 188 height 25
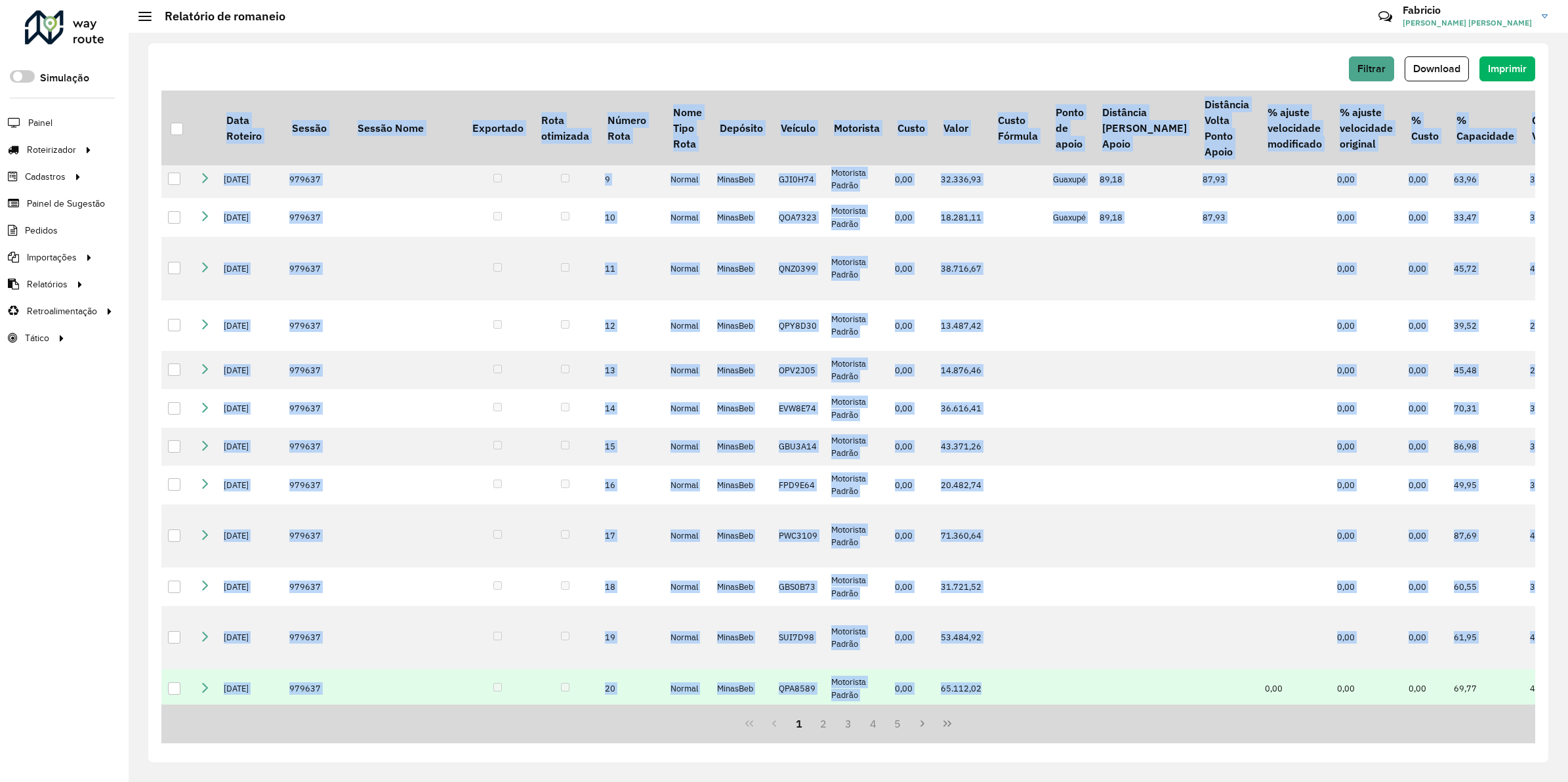
scroll to position [380, 0]
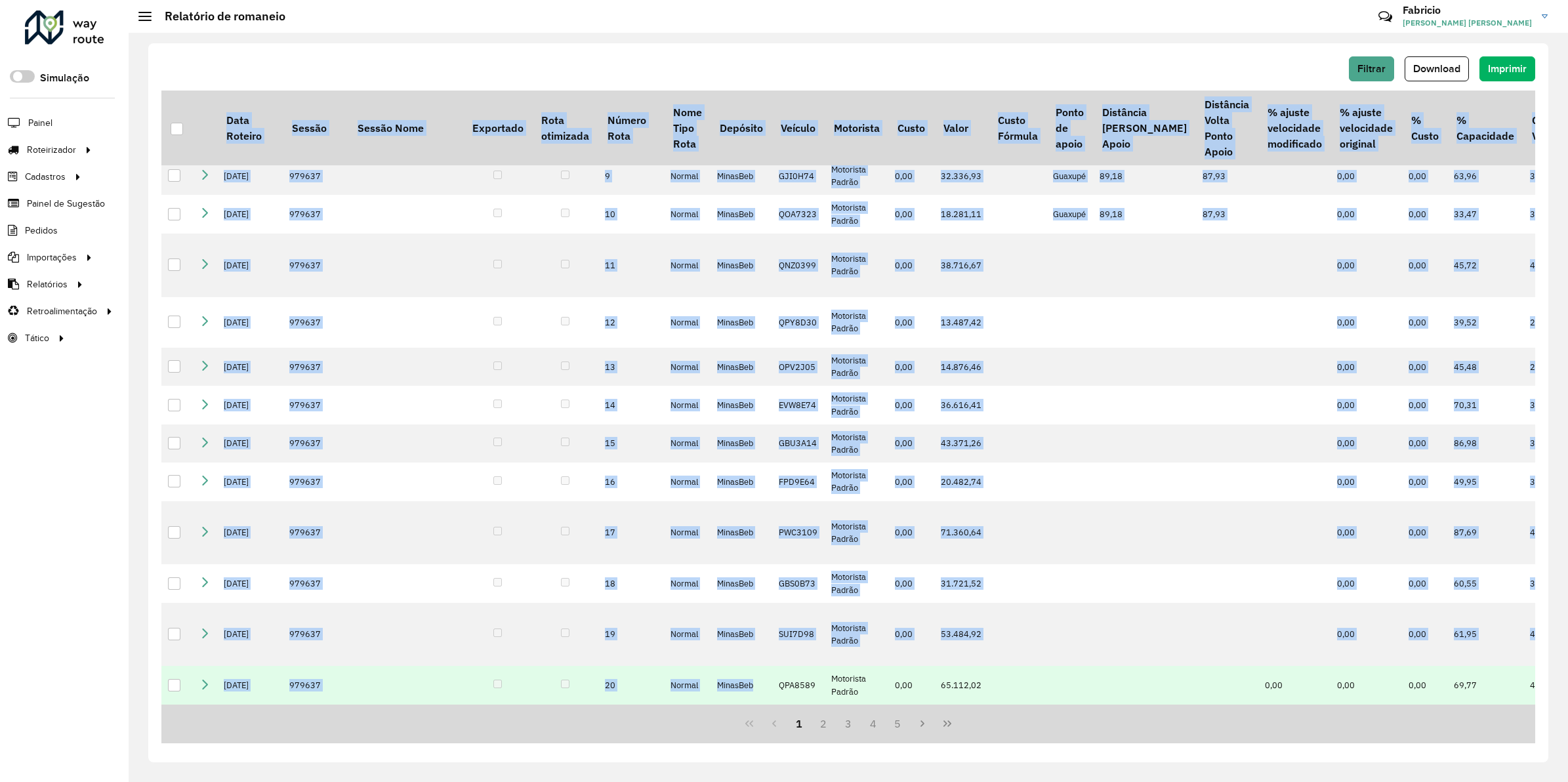
drag, startPoint x: 962, startPoint y: 706, endPoint x: 753, endPoint y: 690, distance: 209.6
click at [753, 690] on div "Data Roteiro Sessão Sessão Nome Exportado Rota otimizada Número Rota Nome Tipo …" at bounding box center [848, 416] width 1373 height 653
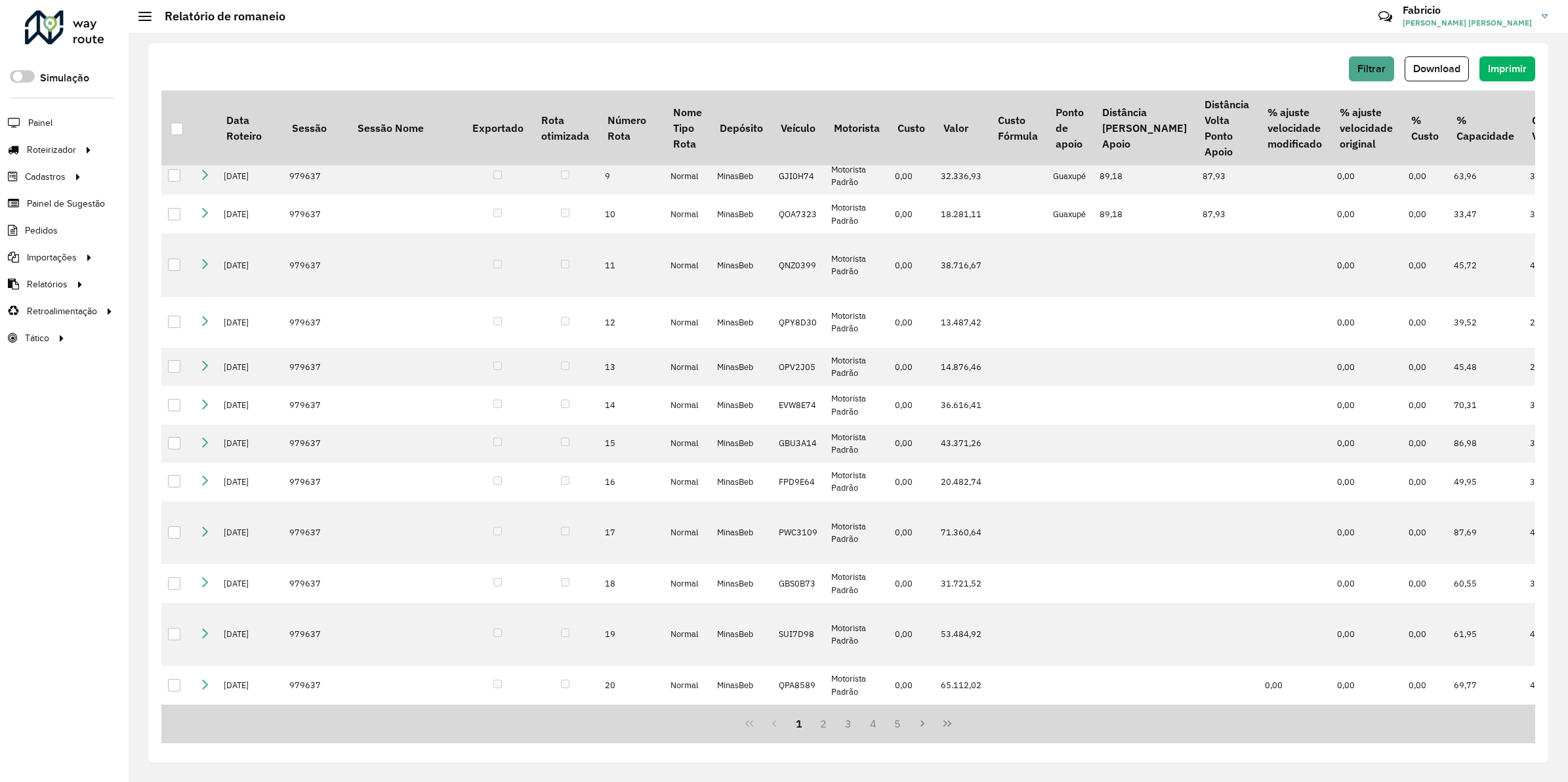
drag, startPoint x: 753, startPoint y: 690, endPoint x: 1032, endPoint y: 702, distance: 279.3
click at [1032, 702] on div "Data Roteiro Sessão Sessão Nome Exportado Rota otimizada Número Rota Nome Tipo …" at bounding box center [848, 416] width 1373 height 653
drag, startPoint x: 1032, startPoint y: 702, endPoint x: 1051, endPoint y: 706, distance: 19.4
click at [1051, 706] on div "1 2 3 4 5" at bounding box center [848, 724] width 1373 height 38
drag, startPoint x: 1051, startPoint y: 706, endPoint x: 1100, endPoint y: 706, distance: 49.0
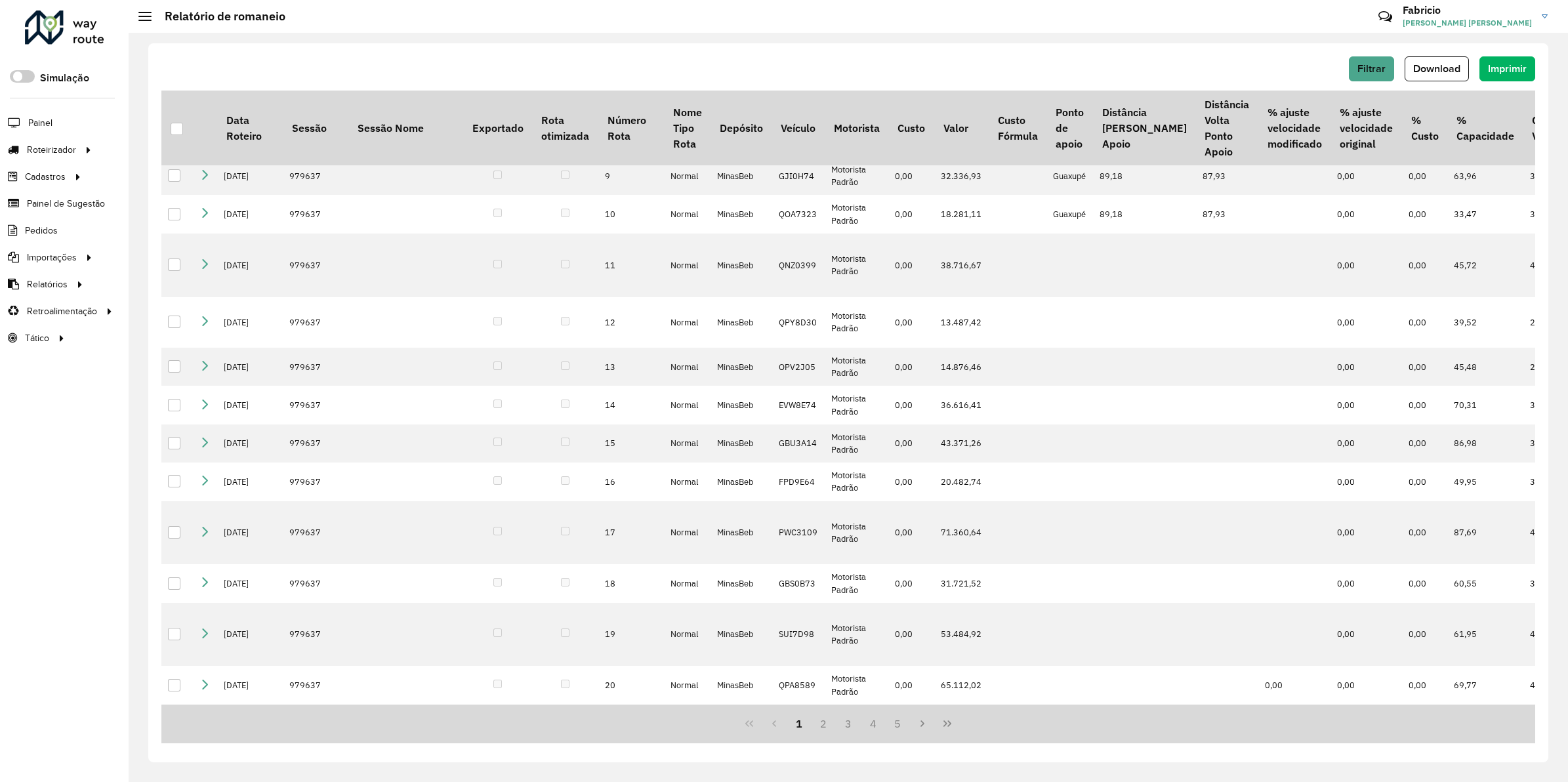
click at [1100, 706] on div "1 2 3 4 5" at bounding box center [848, 724] width 1373 height 38
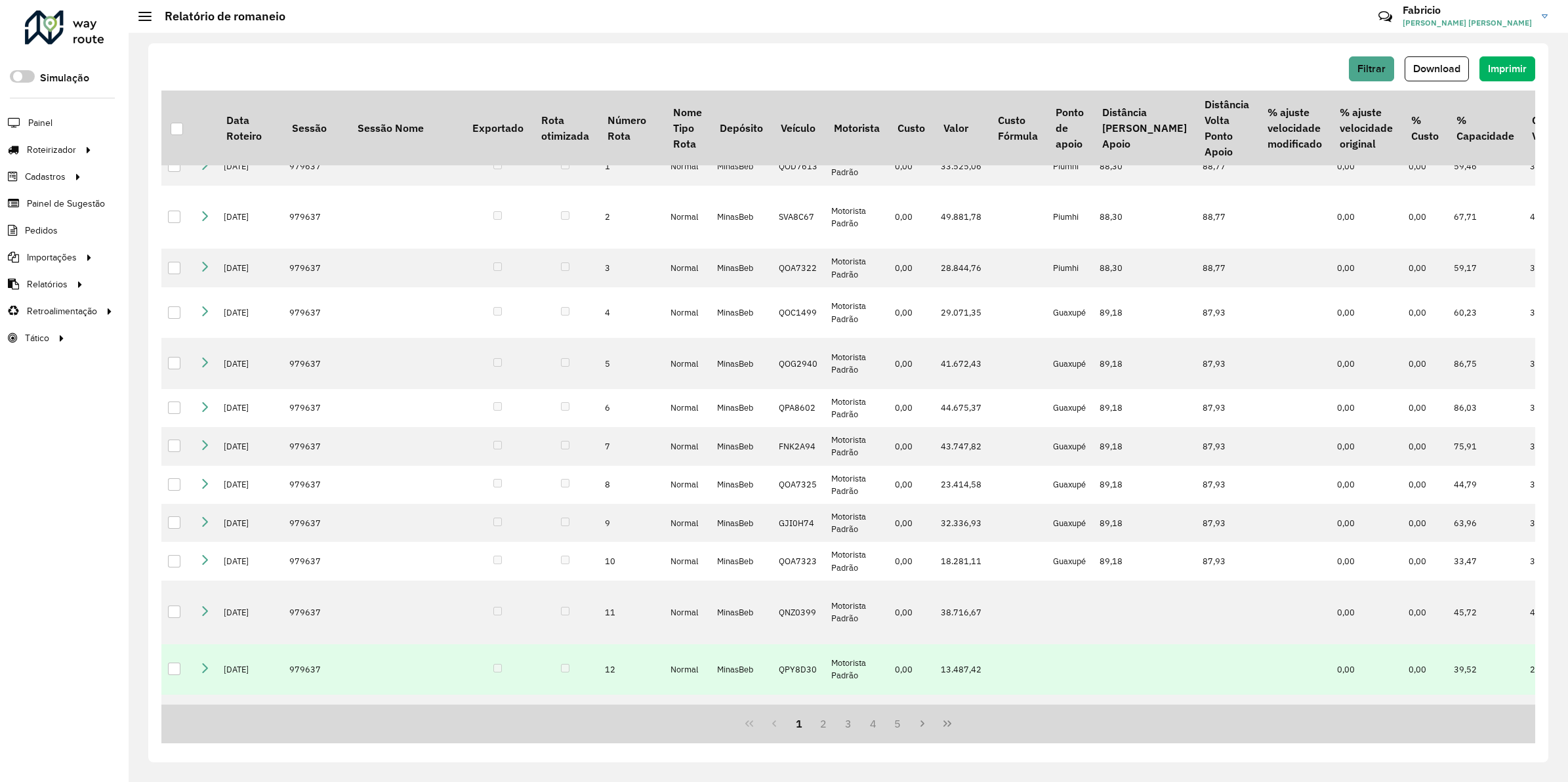
scroll to position [0, 0]
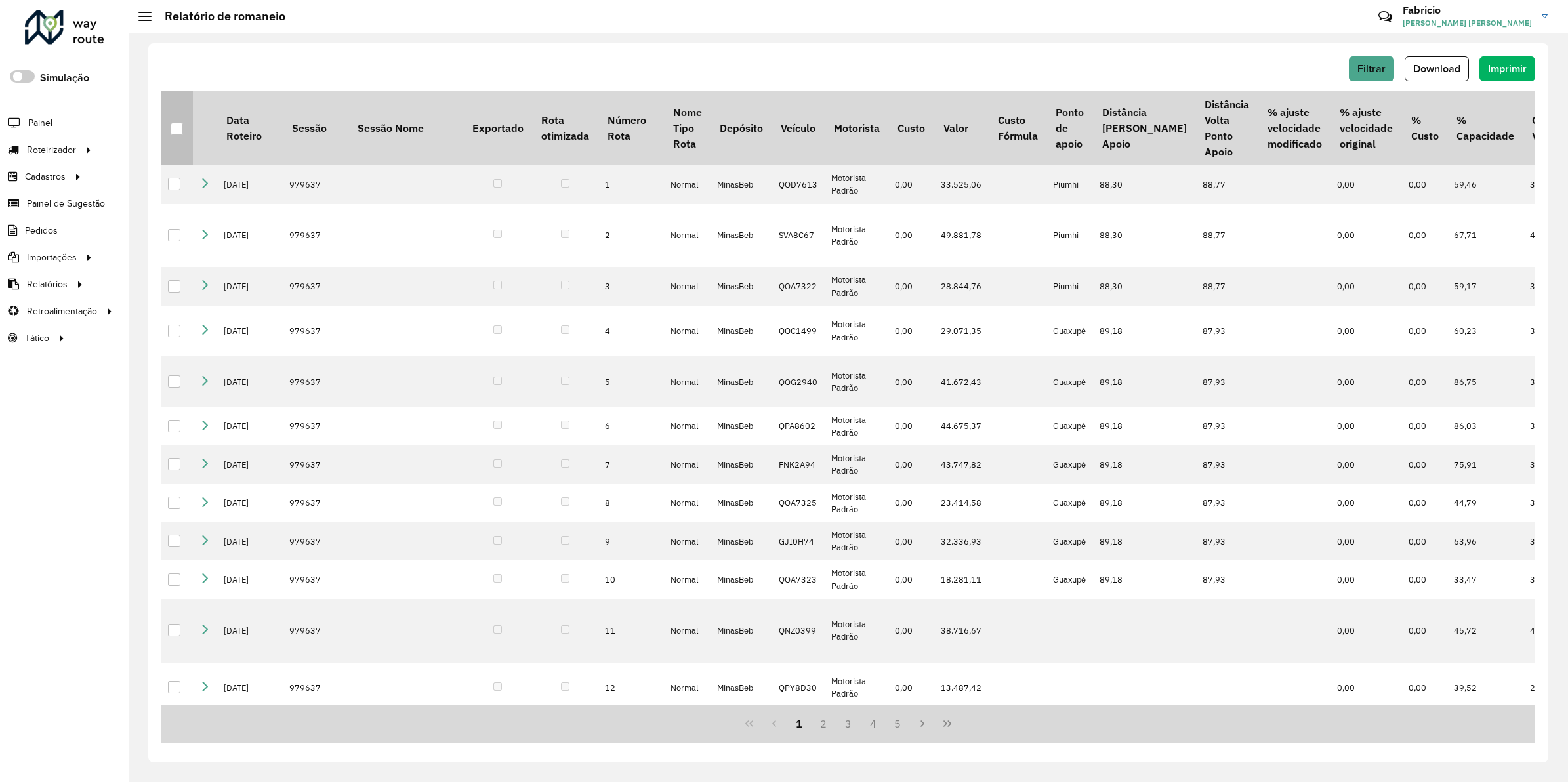
click at [181, 135] on div at bounding box center [177, 129] width 13 height 13
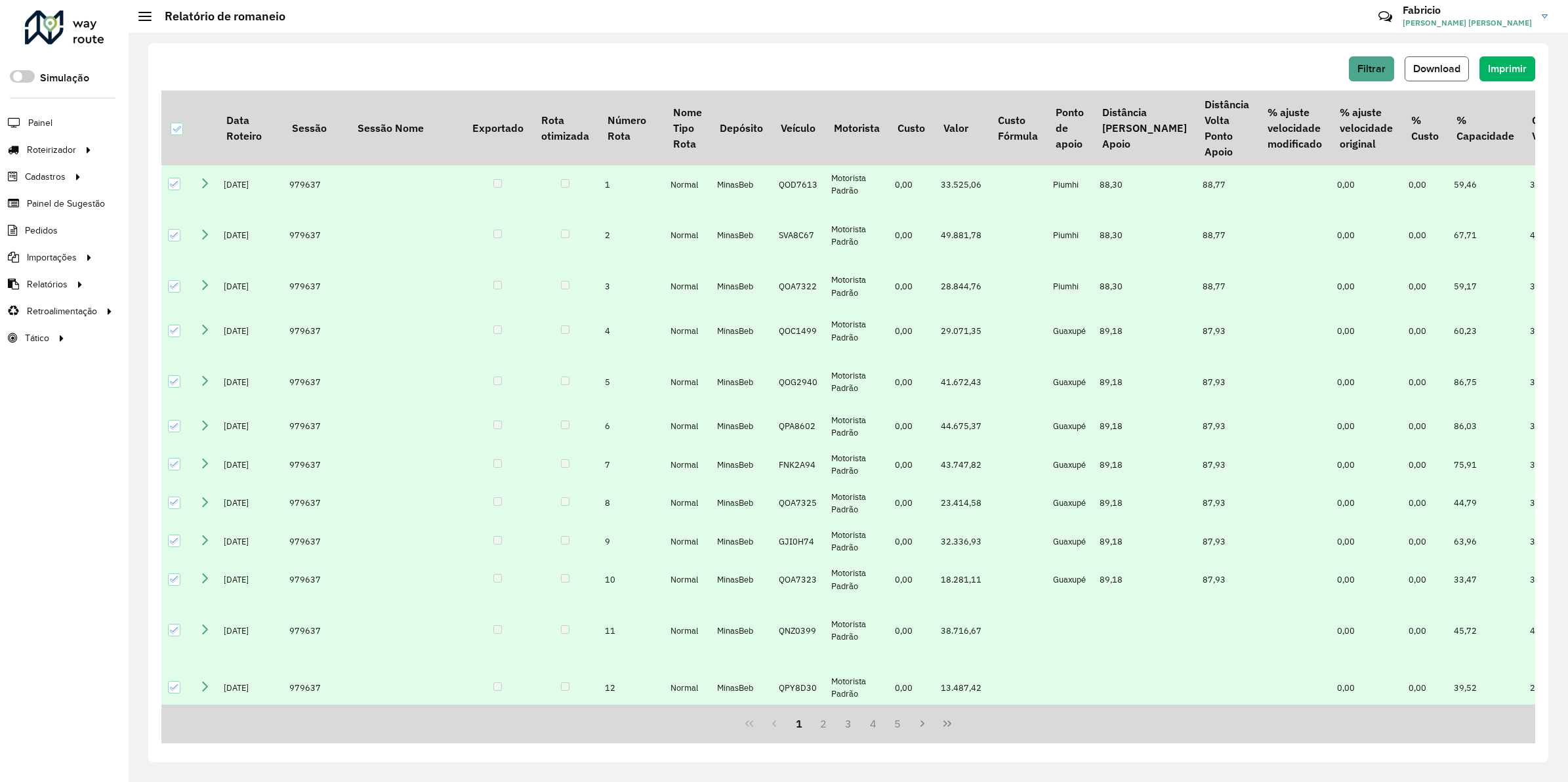
click at [1447, 68] on span "Download" at bounding box center [1437, 68] width 48 height 11
